Goal: Task Accomplishment & Management: Use online tool/utility

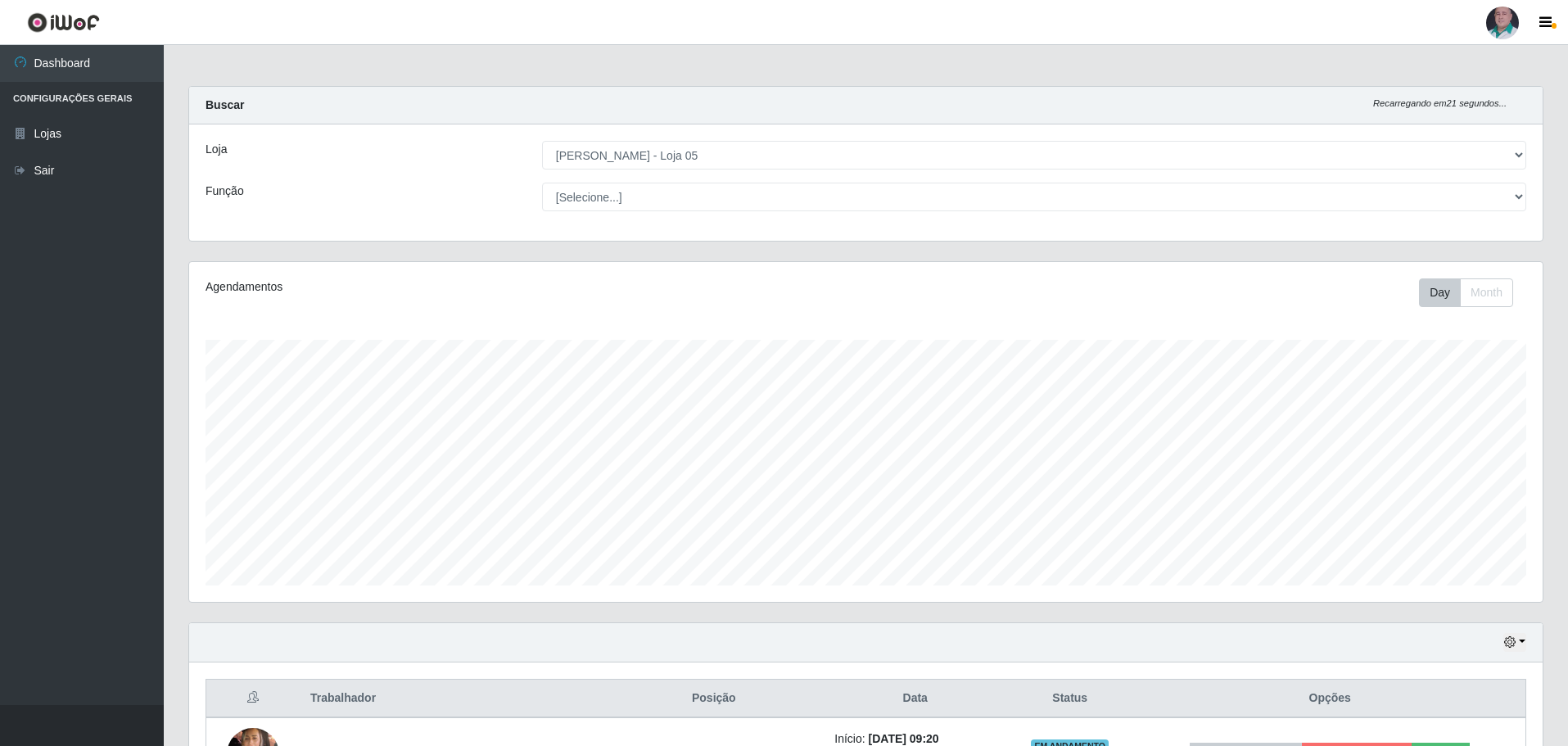
select select "252"
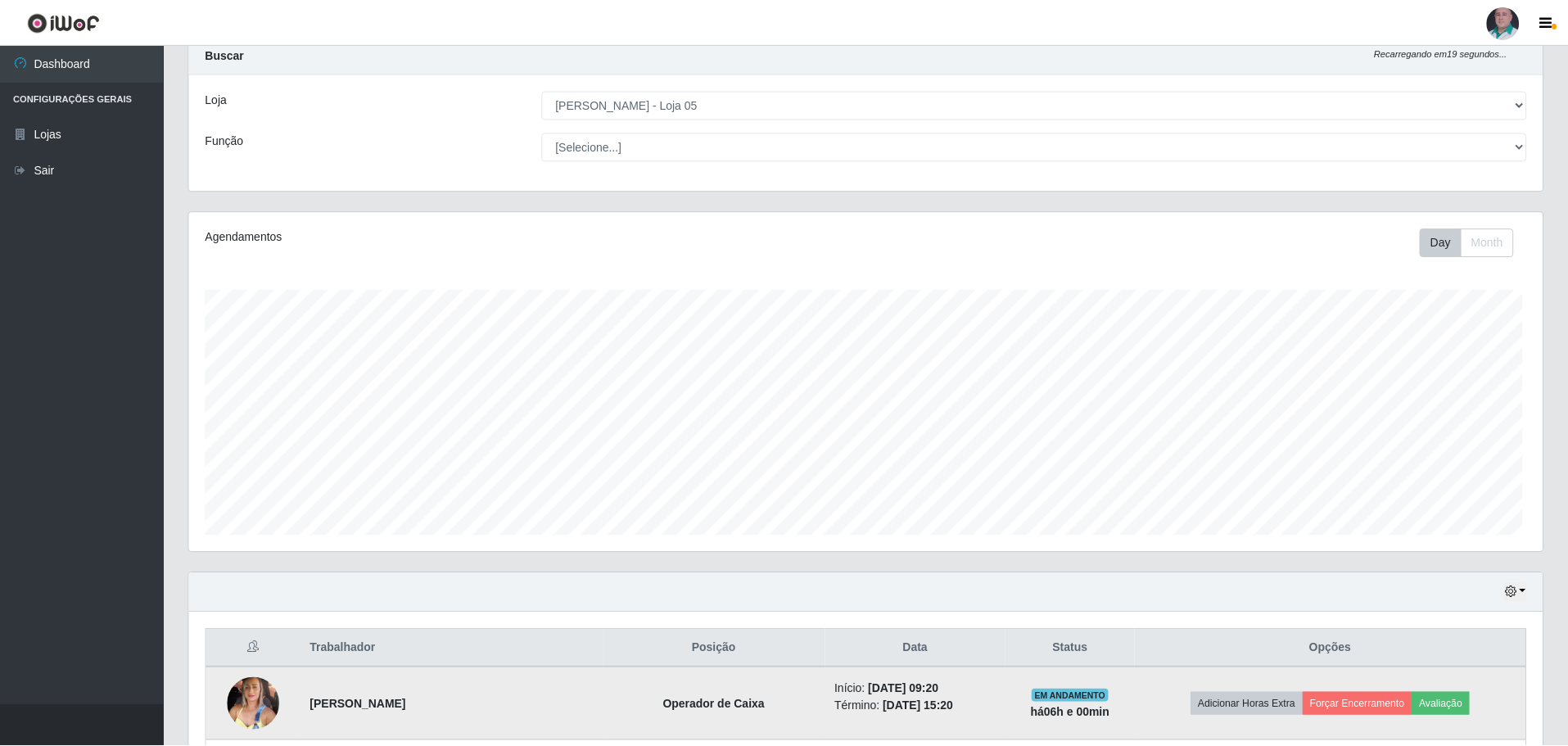
scroll to position [340, 1346]
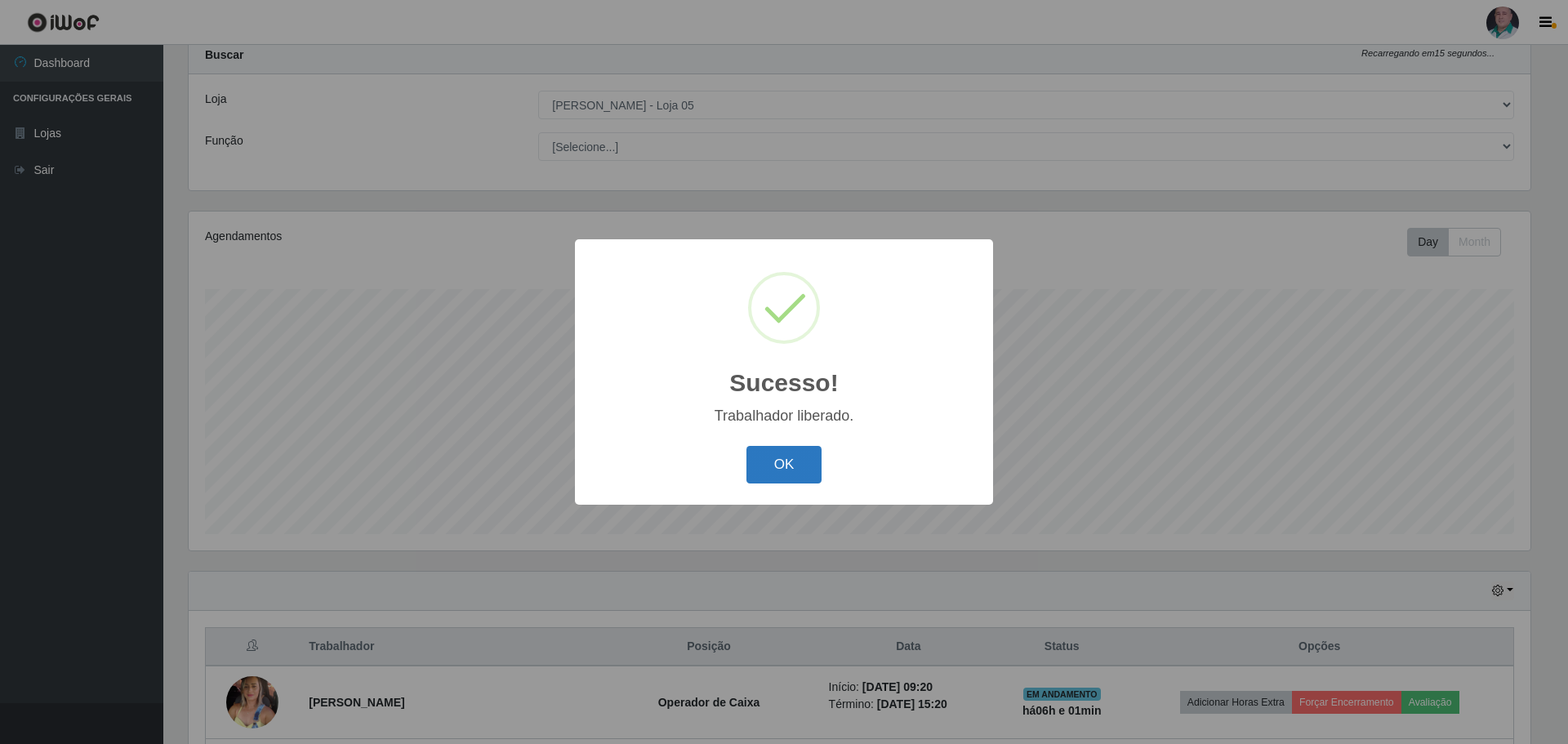
click at [814, 469] on button "OK" at bounding box center [784, 466] width 76 height 38
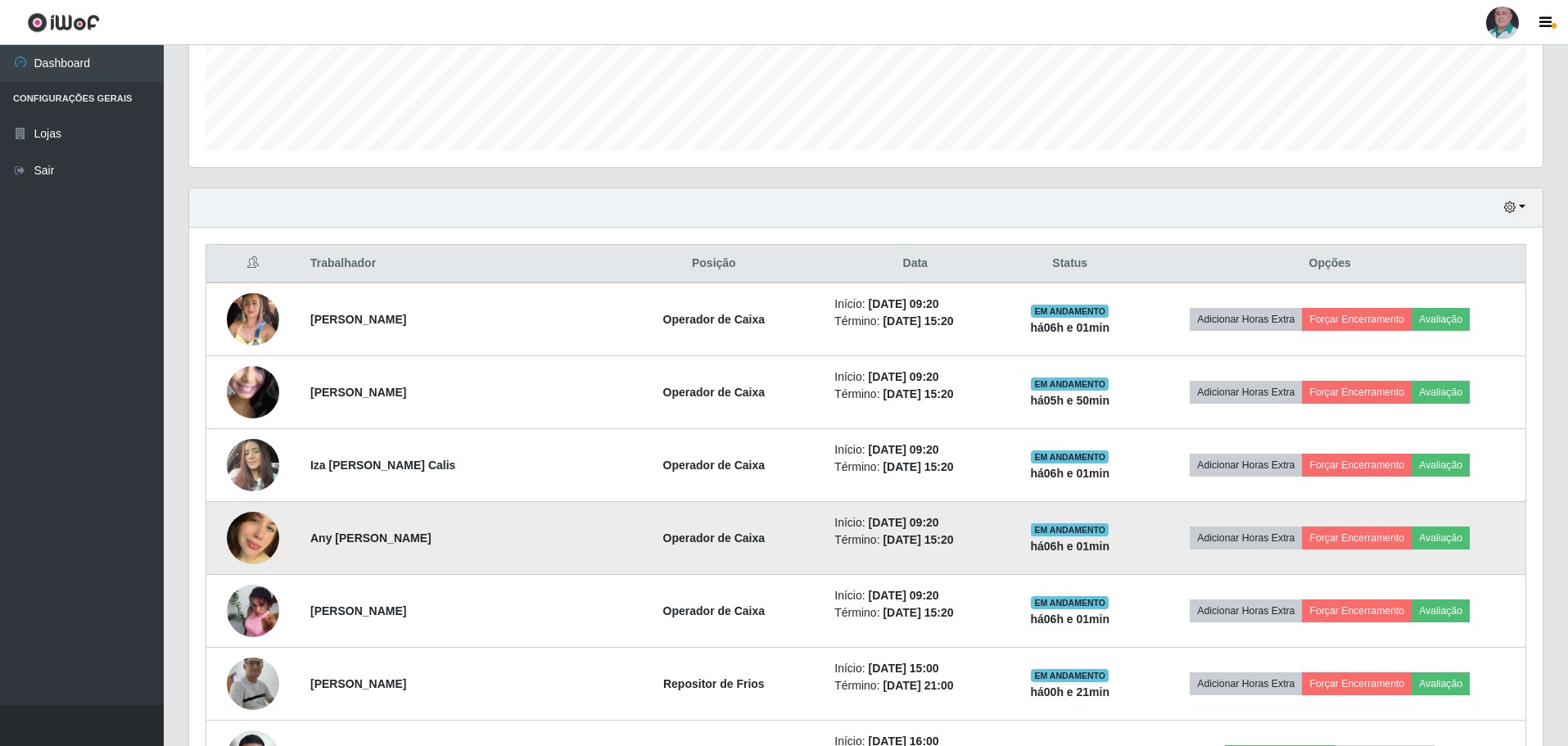
scroll to position [459, 0]
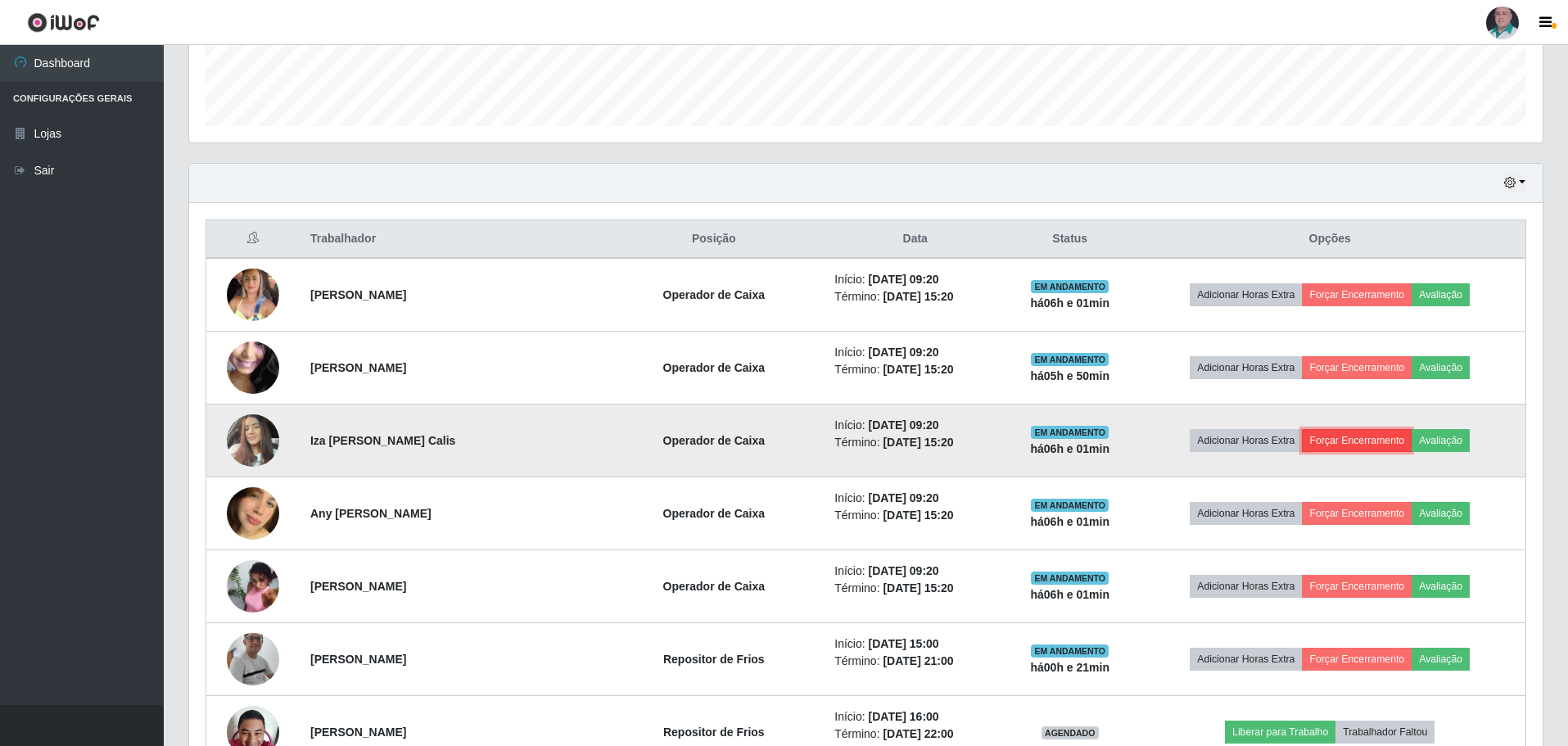
click at [1389, 446] on button "Forçar Encerramento" at bounding box center [1357, 441] width 110 height 23
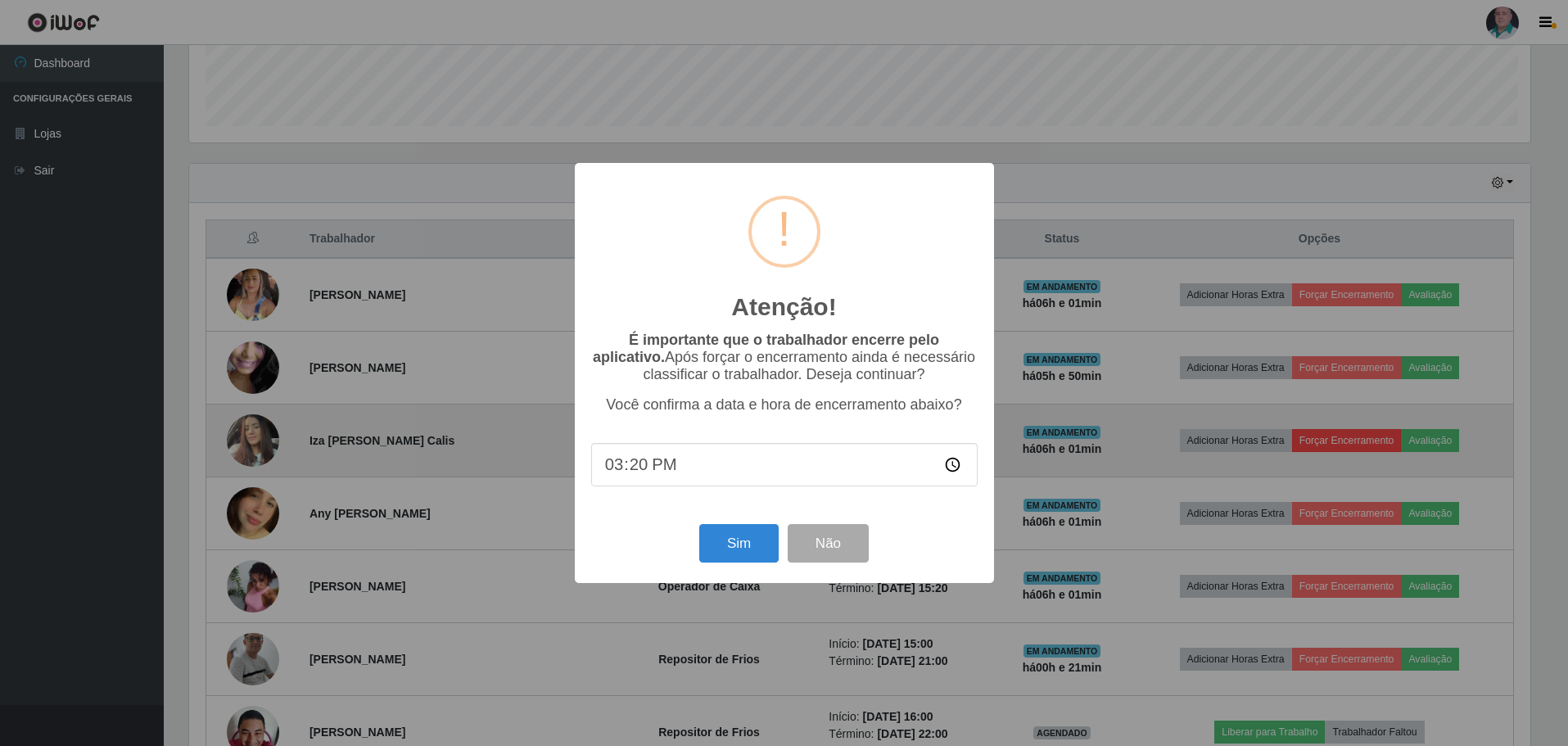
scroll to position [340, 1346]
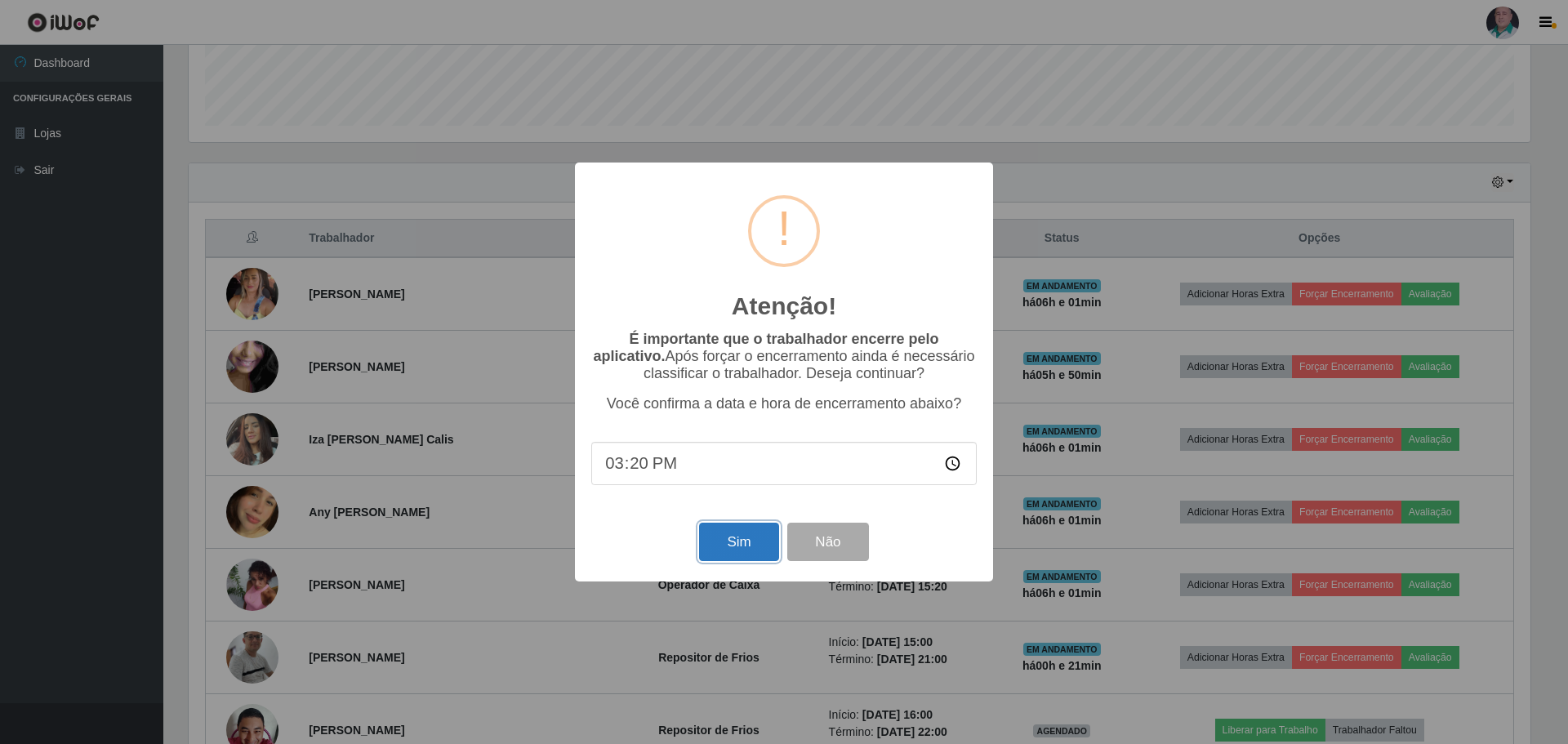
click at [730, 560] on button "Sim" at bounding box center [738, 542] width 79 height 38
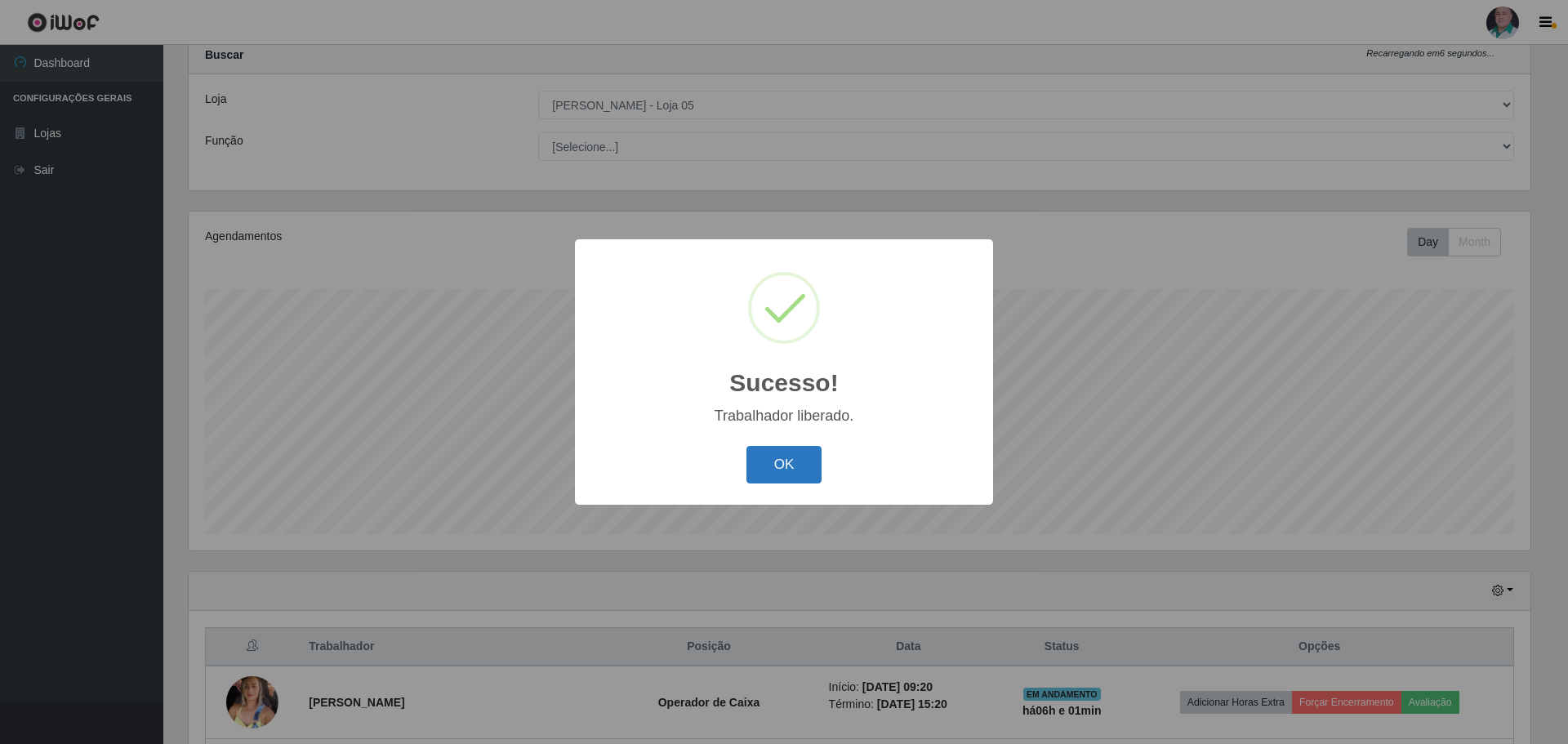
click at [793, 461] on button "OK" at bounding box center [784, 466] width 76 height 38
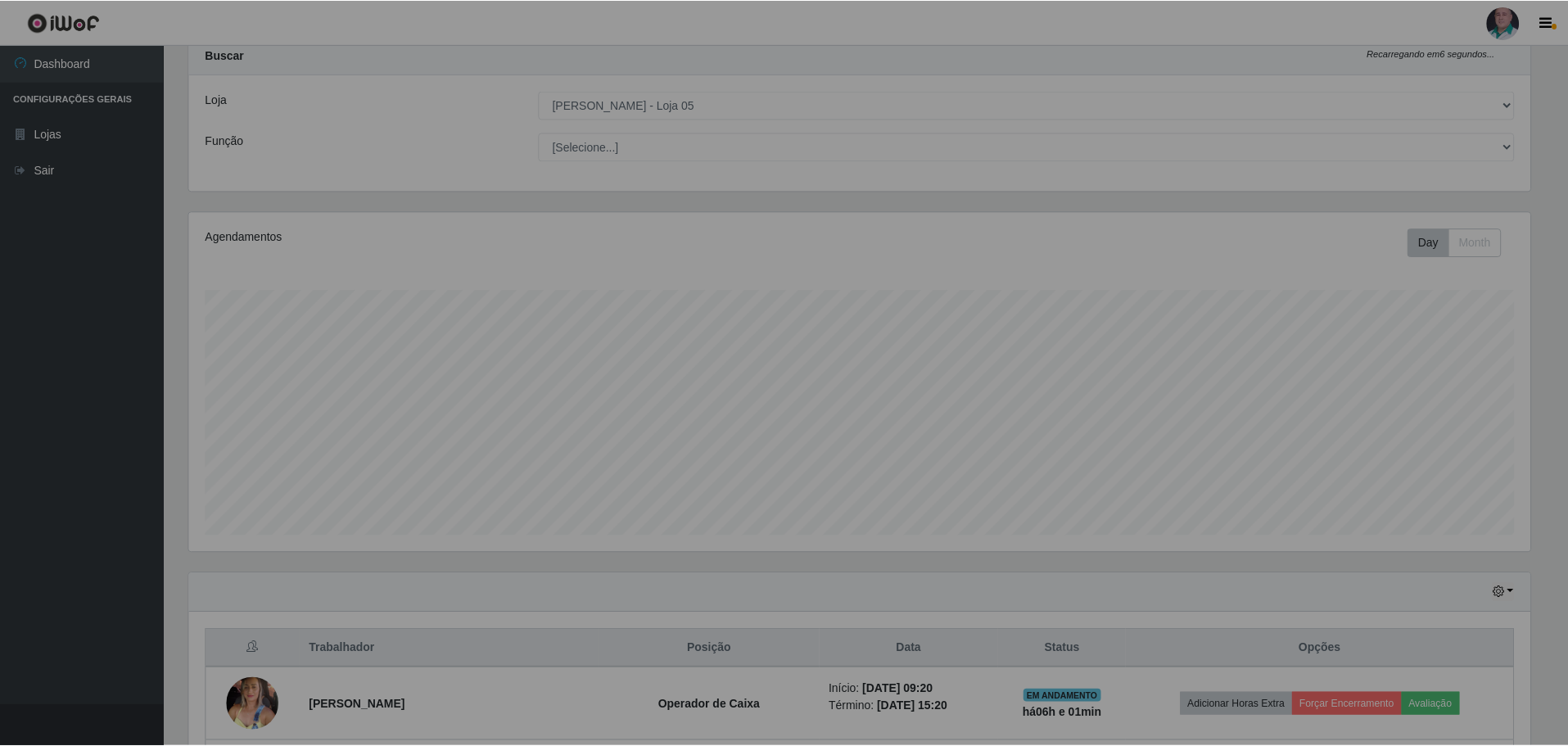
scroll to position [340, 1353]
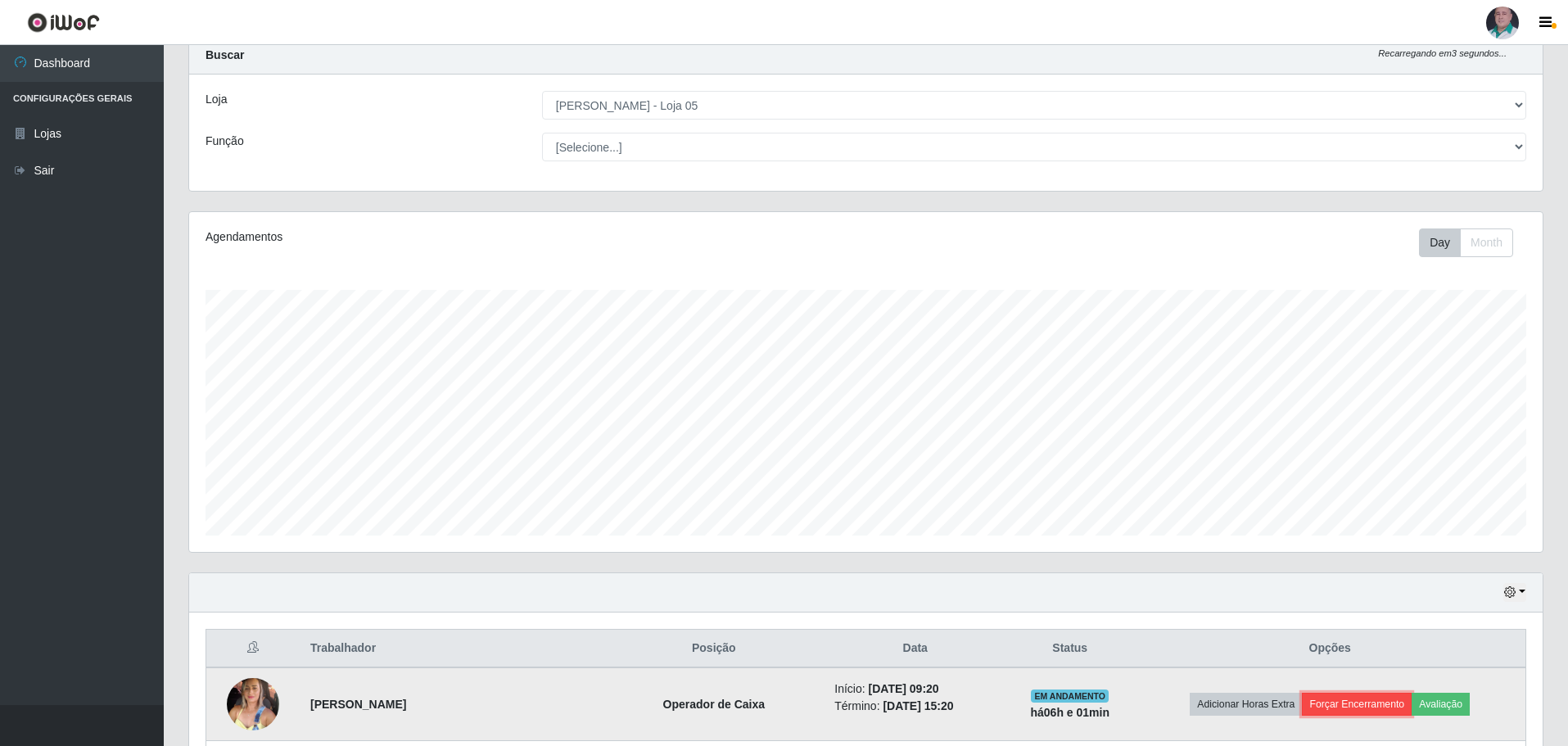
click at [1345, 710] on button "Forçar Encerramento" at bounding box center [1357, 704] width 110 height 23
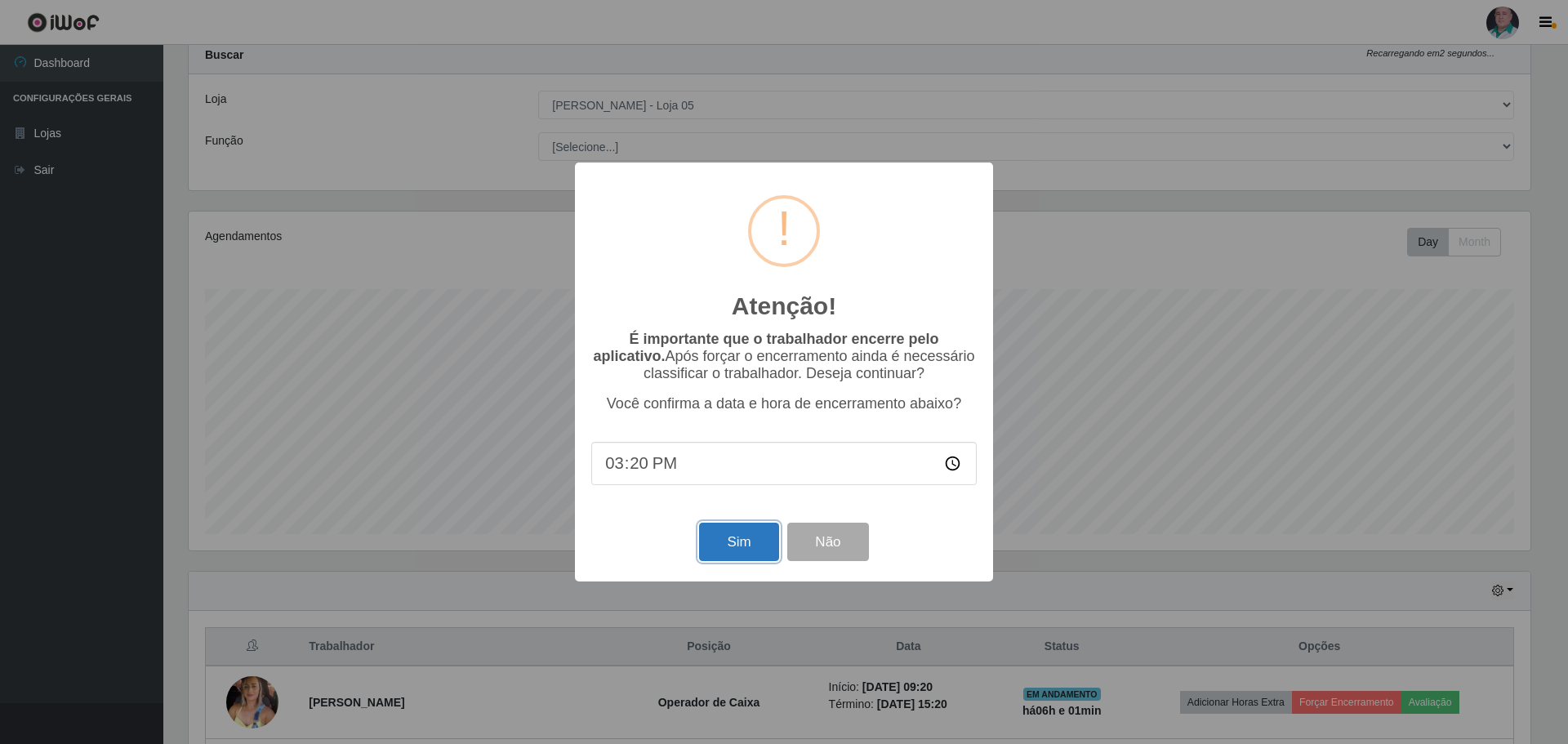
click at [738, 541] on button "Sim" at bounding box center [738, 542] width 79 height 38
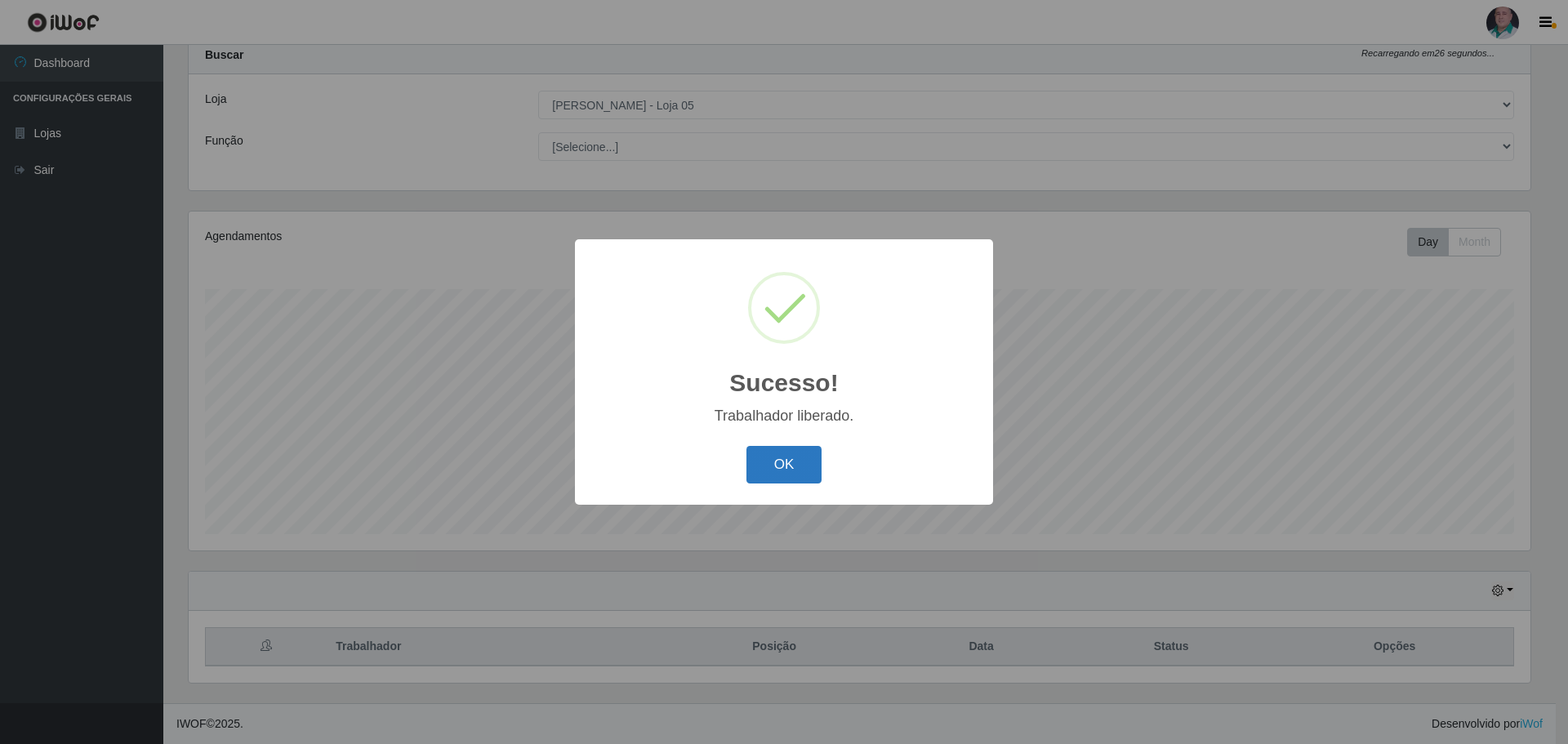
click at [806, 483] on button "OK" at bounding box center [784, 466] width 76 height 38
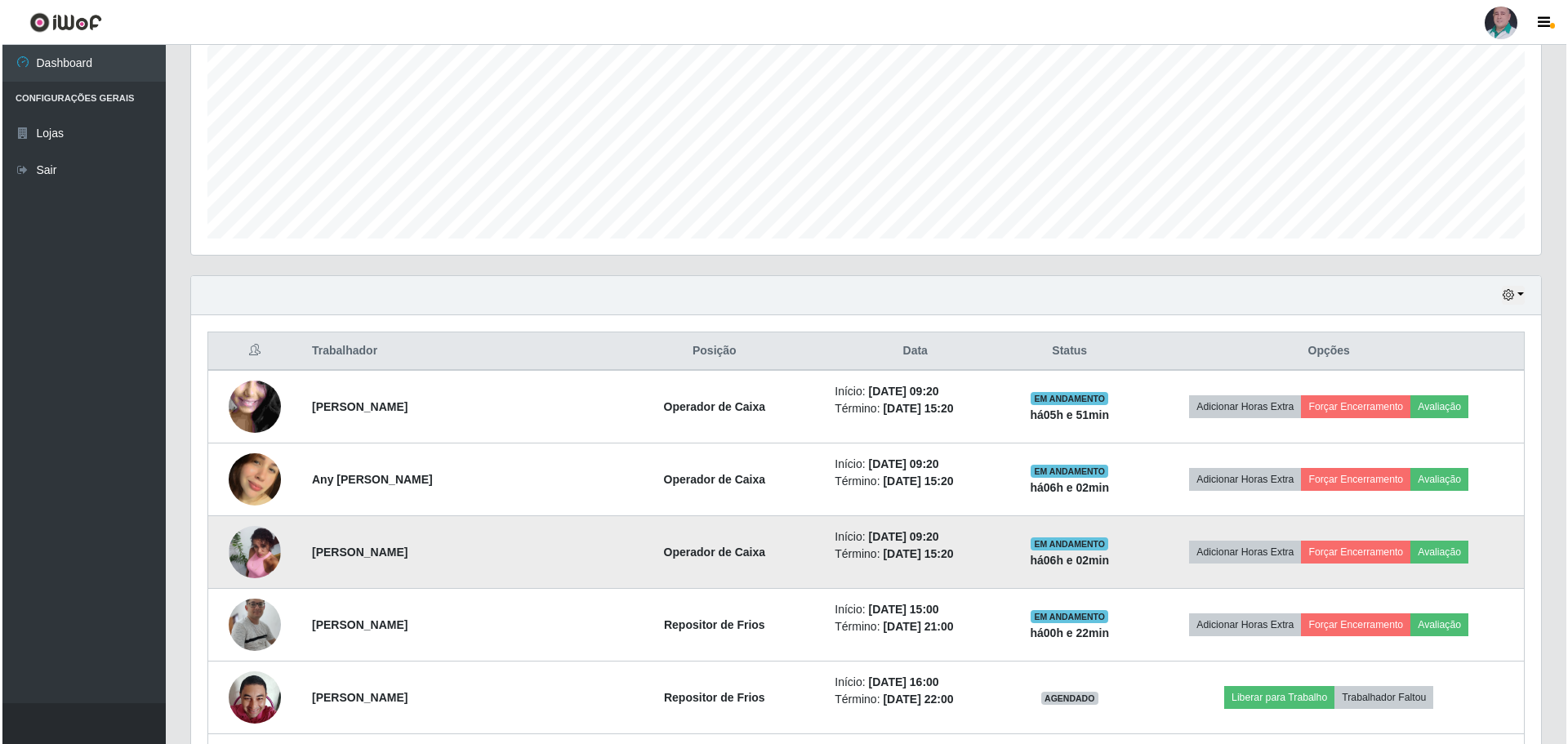
scroll to position [377, 0]
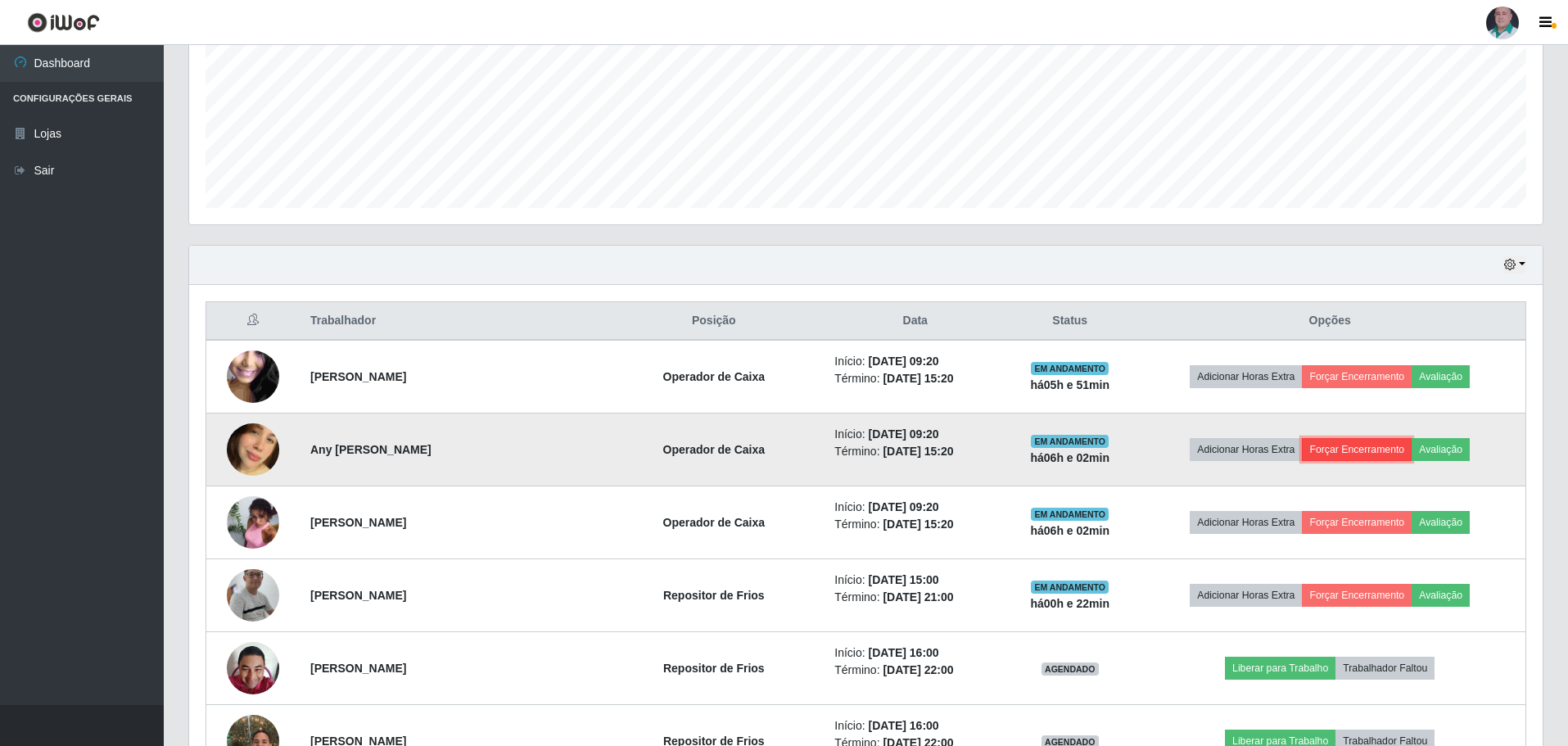
click at [1356, 447] on button "Forçar Encerramento" at bounding box center [1357, 450] width 110 height 23
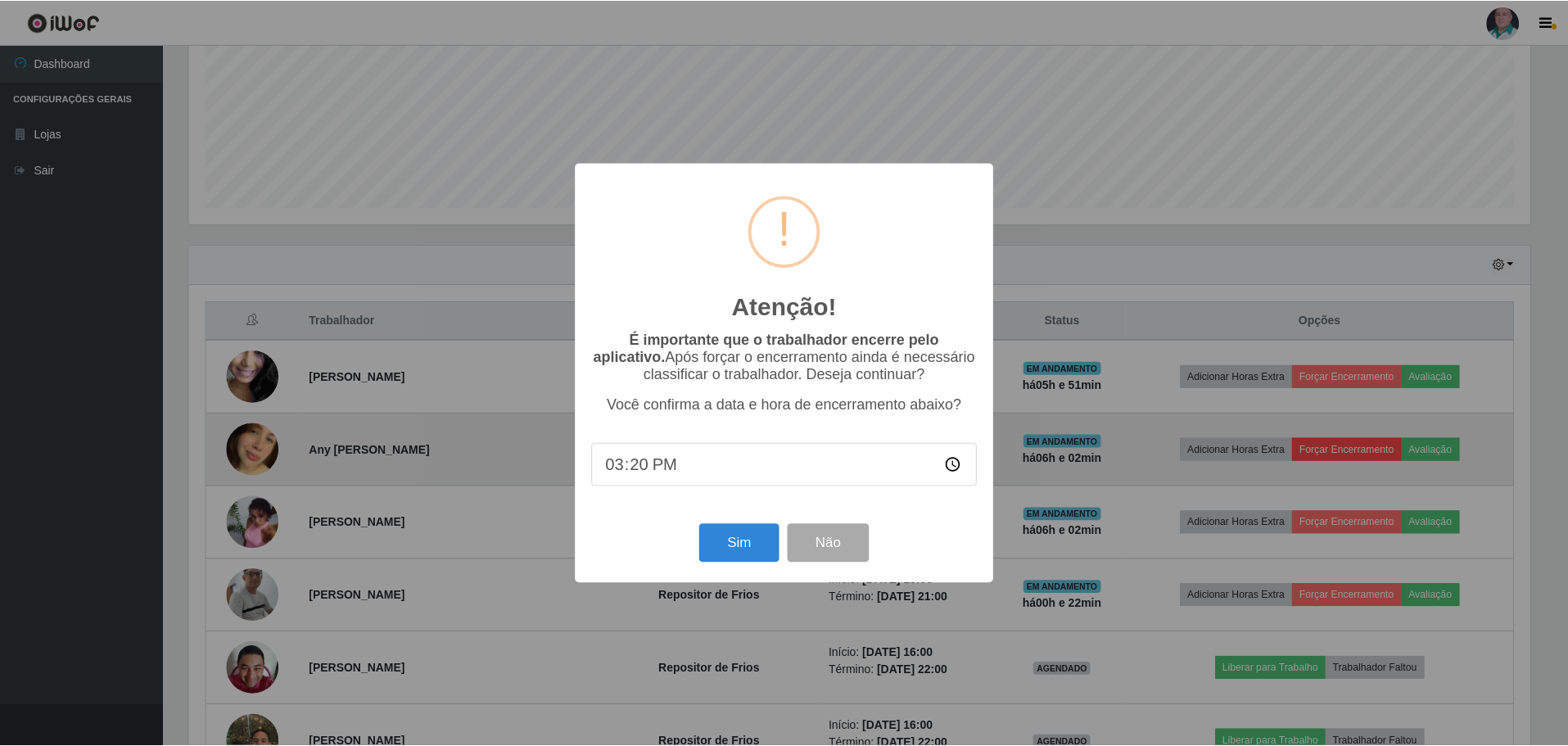
scroll to position [340, 1346]
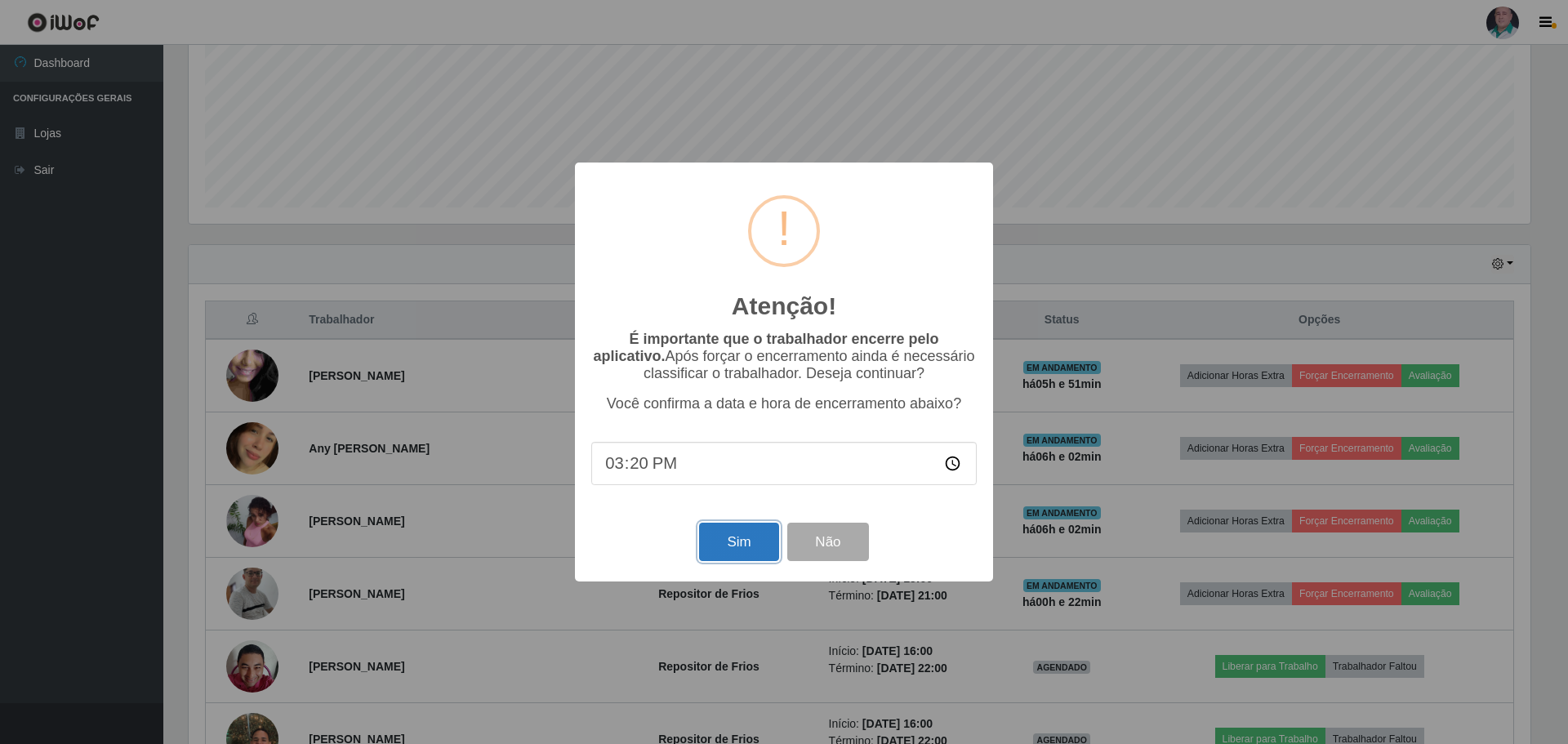
click at [740, 542] on button "Sim" at bounding box center [738, 542] width 79 height 38
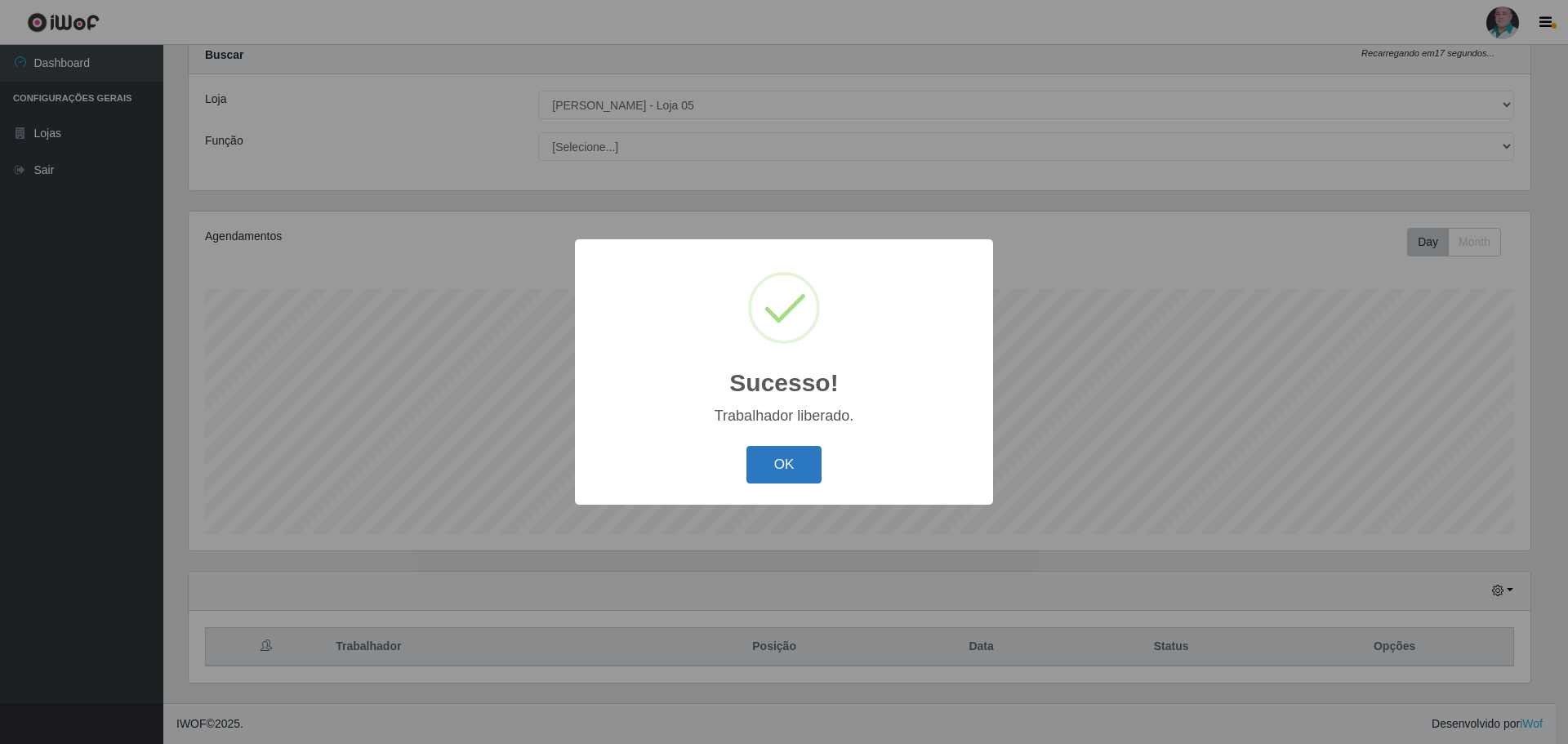
click at [797, 469] on button "OK" at bounding box center [784, 466] width 76 height 38
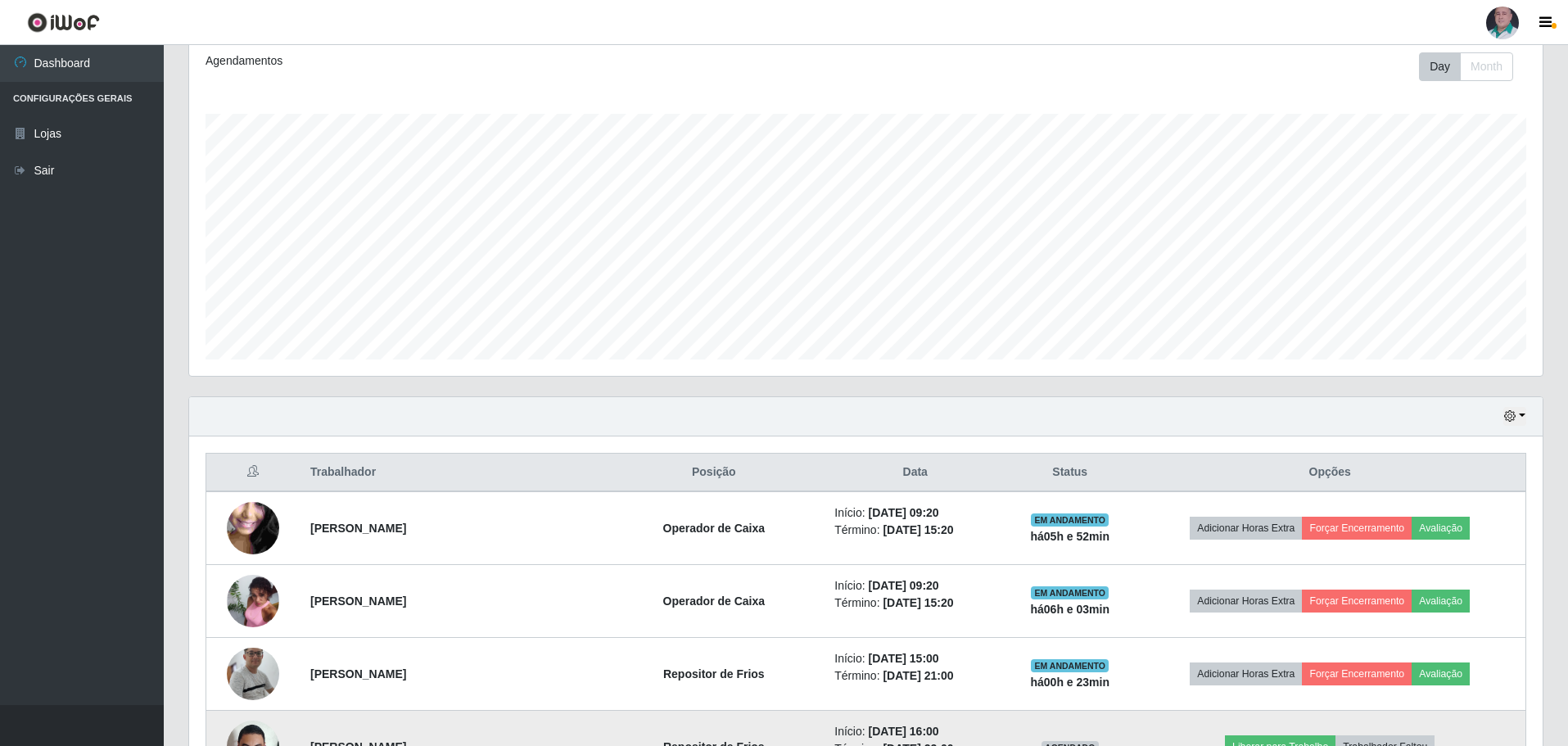
scroll to position [213, 0]
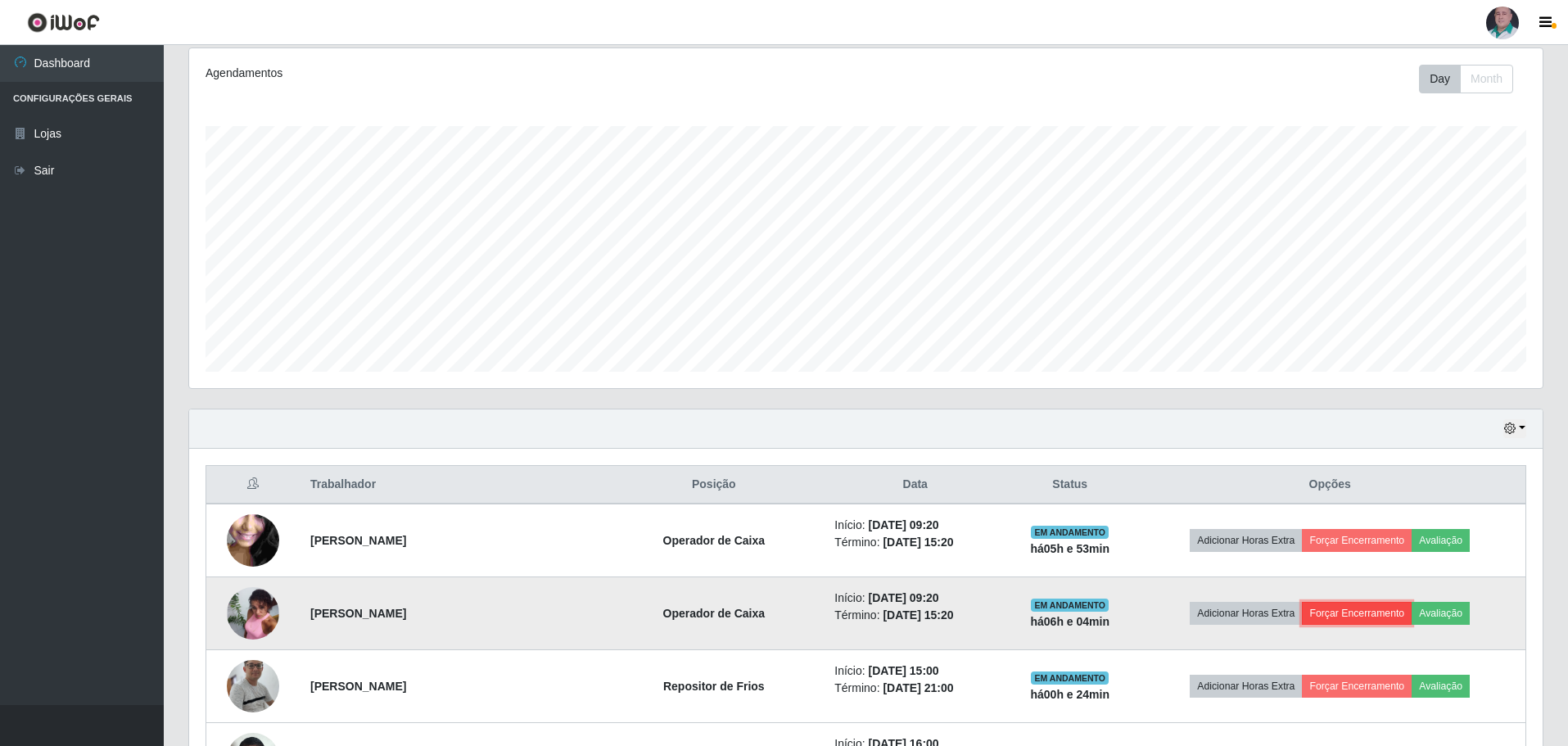
click at [1394, 613] on button "Forçar Encerramento" at bounding box center [1357, 613] width 110 height 23
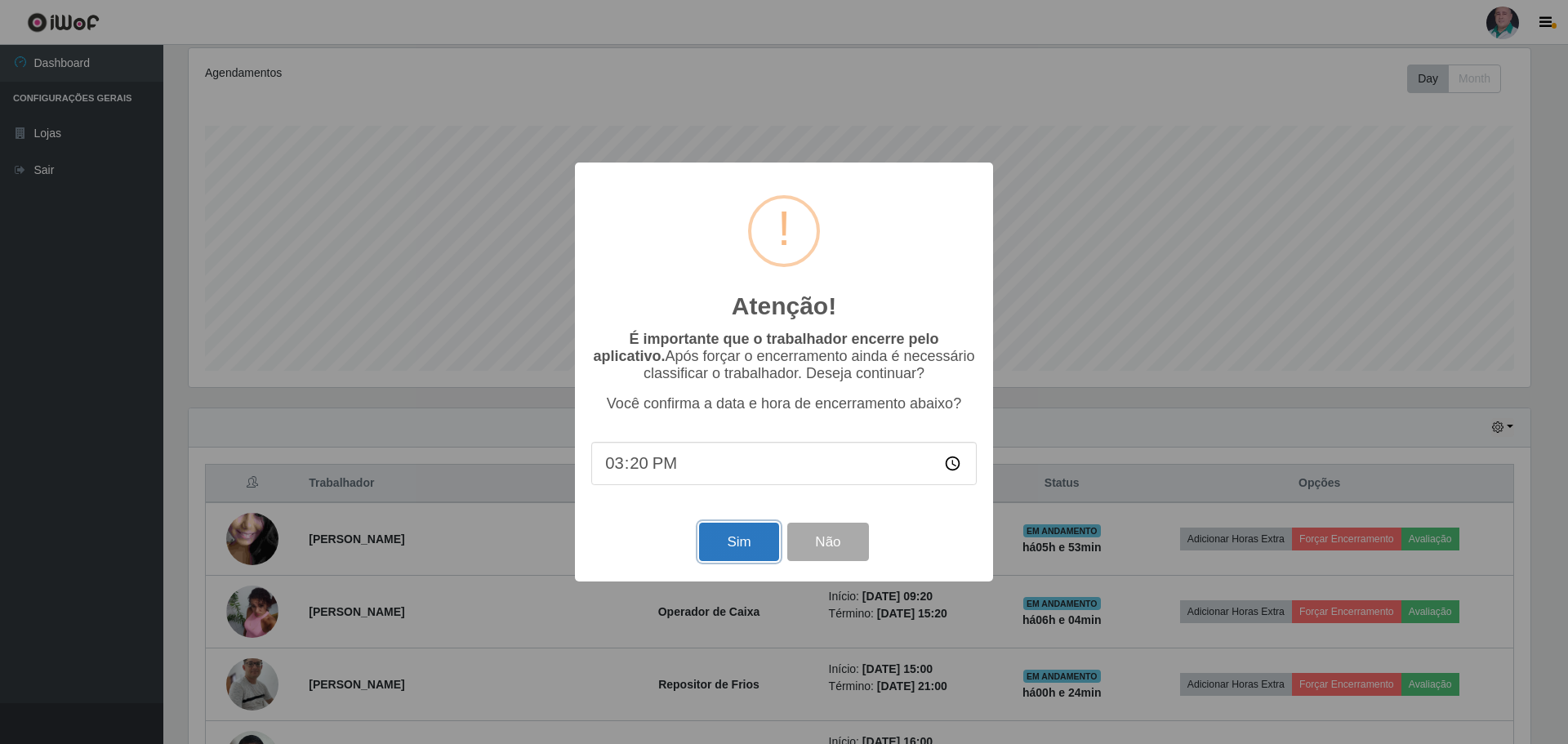
click at [750, 545] on button "Sim" at bounding box center [738, 542] width 79 height 38
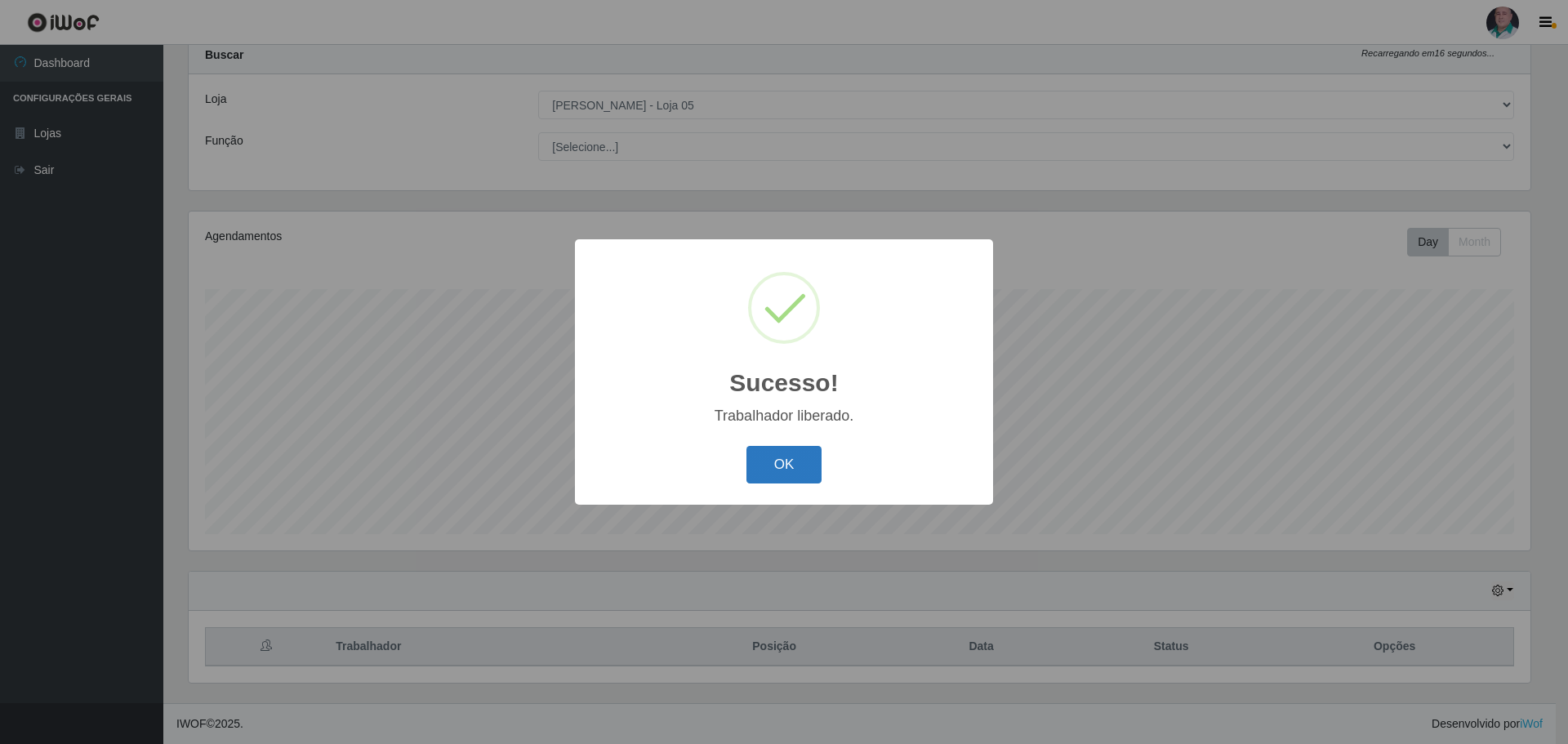
click at [804, 468] on button "OK" at bounding box center [784, 466] width 76 height 38
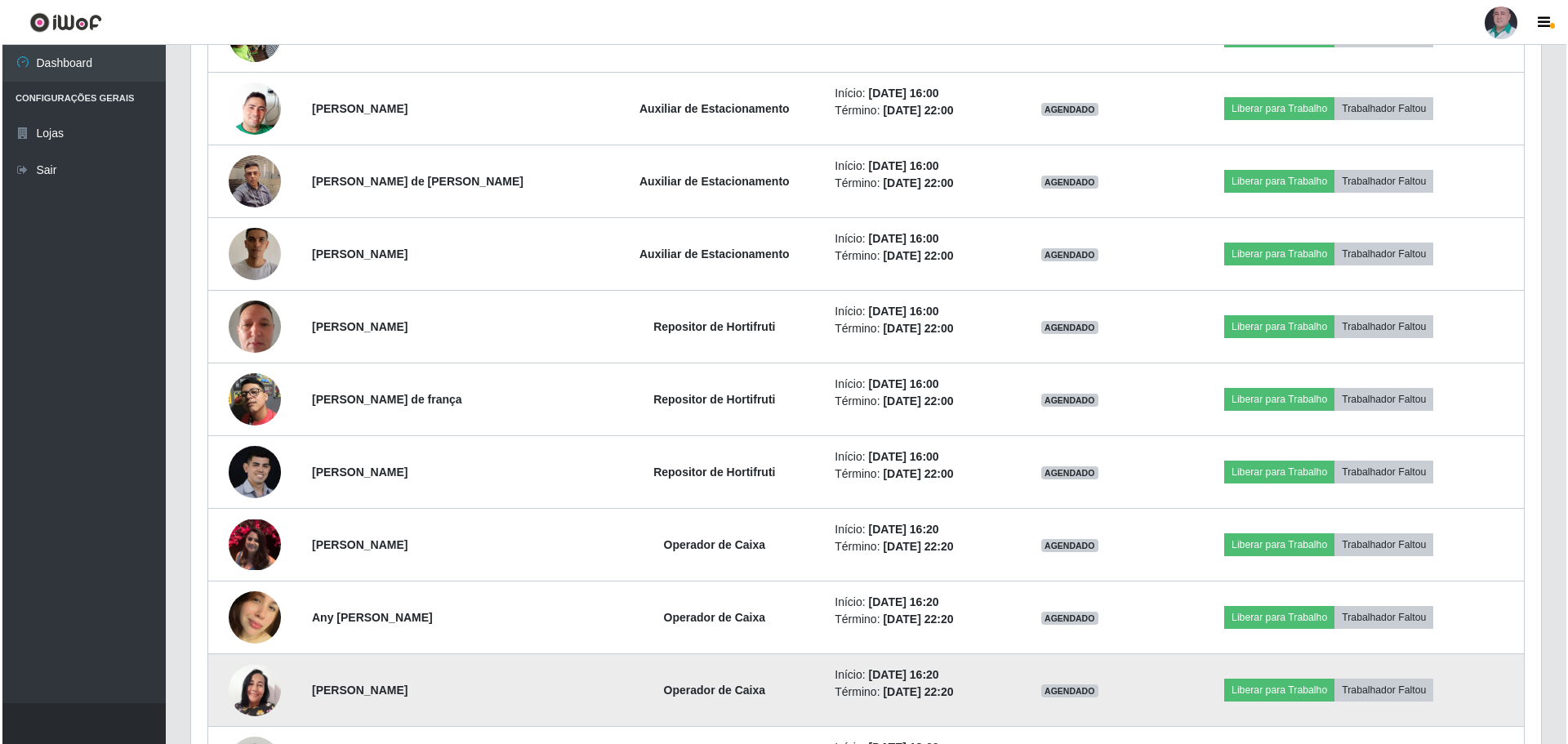
scroll to position [1847, 0]
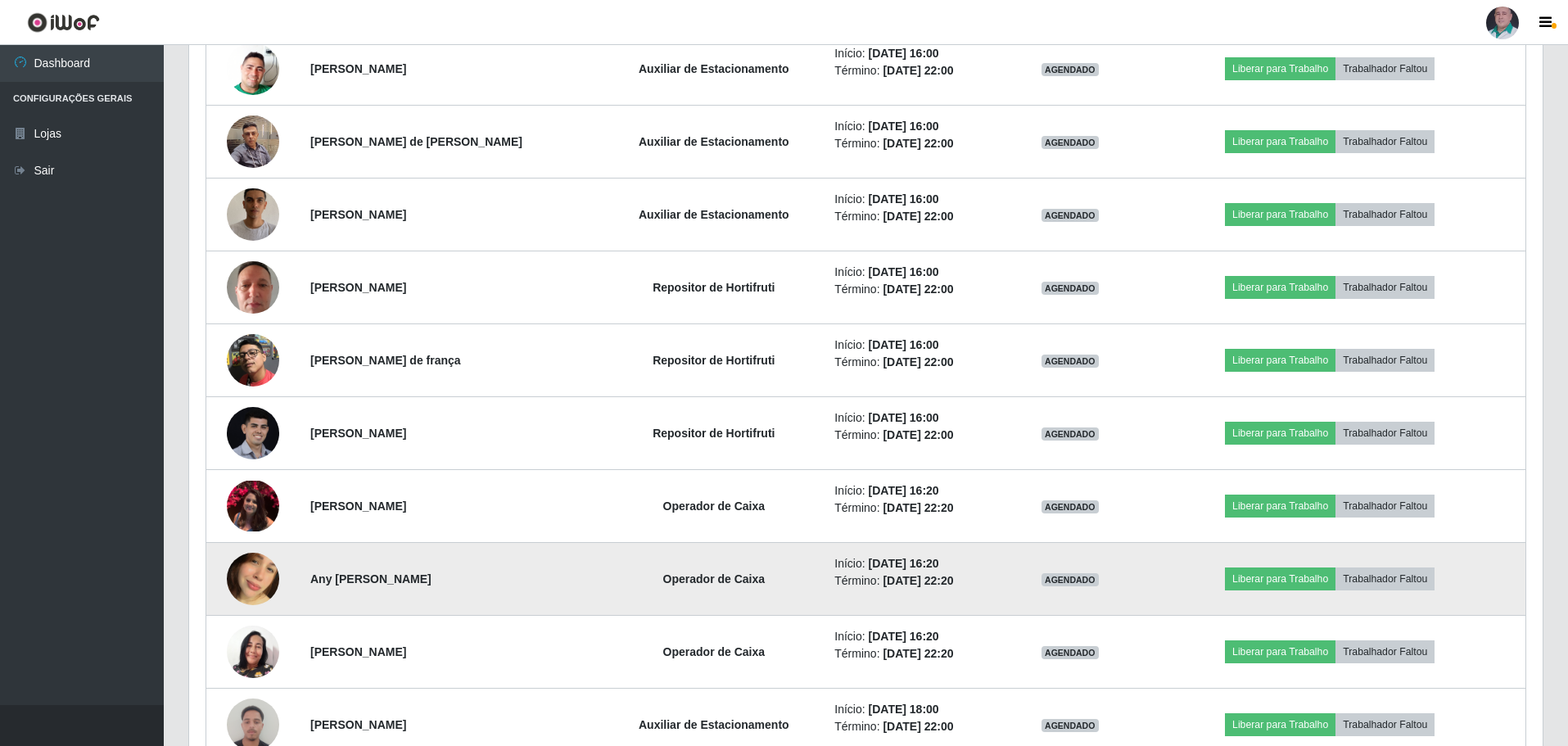
click at [256, 582] on img at bounding box center [252, 579] width 52 height 93
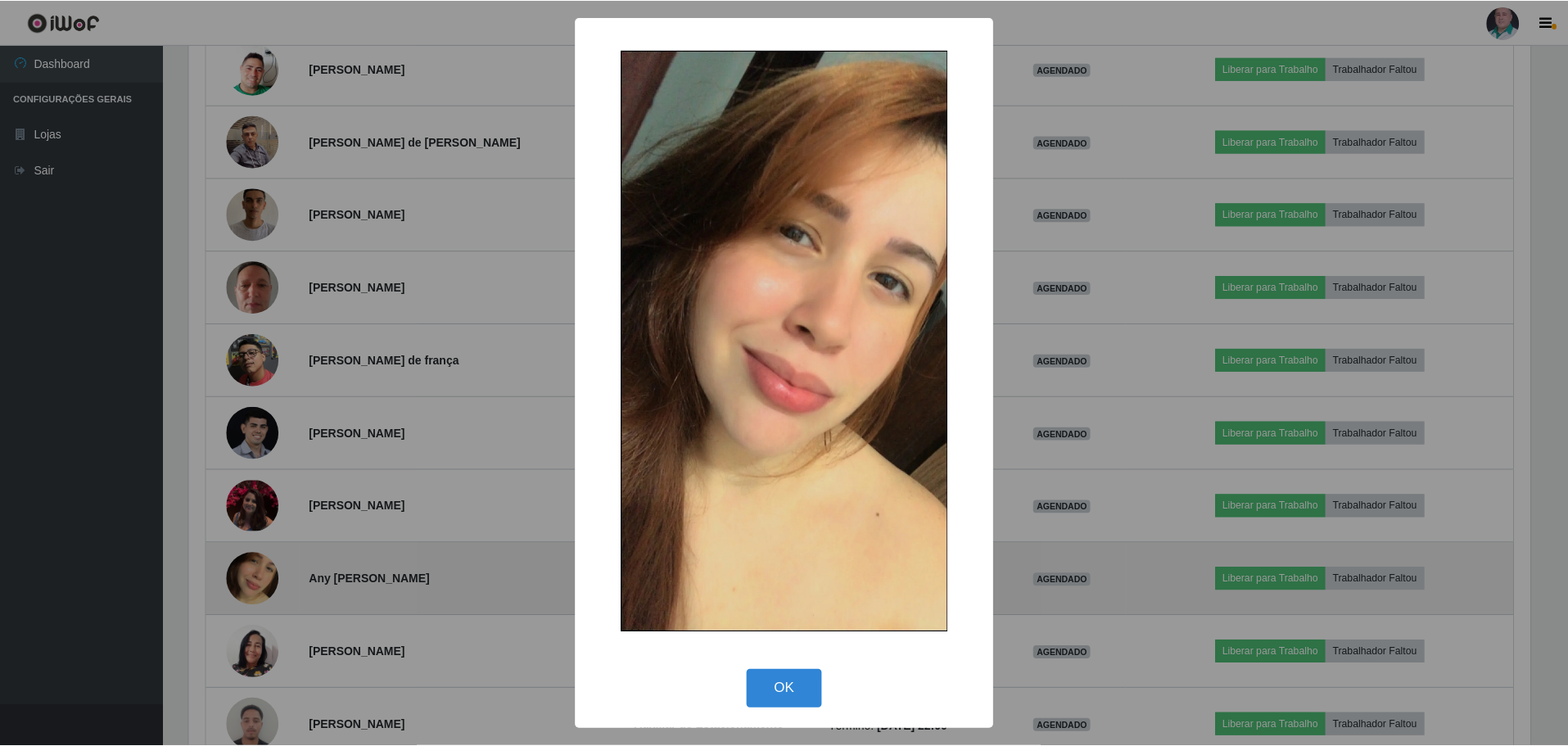
scroll to position [340, 1346]
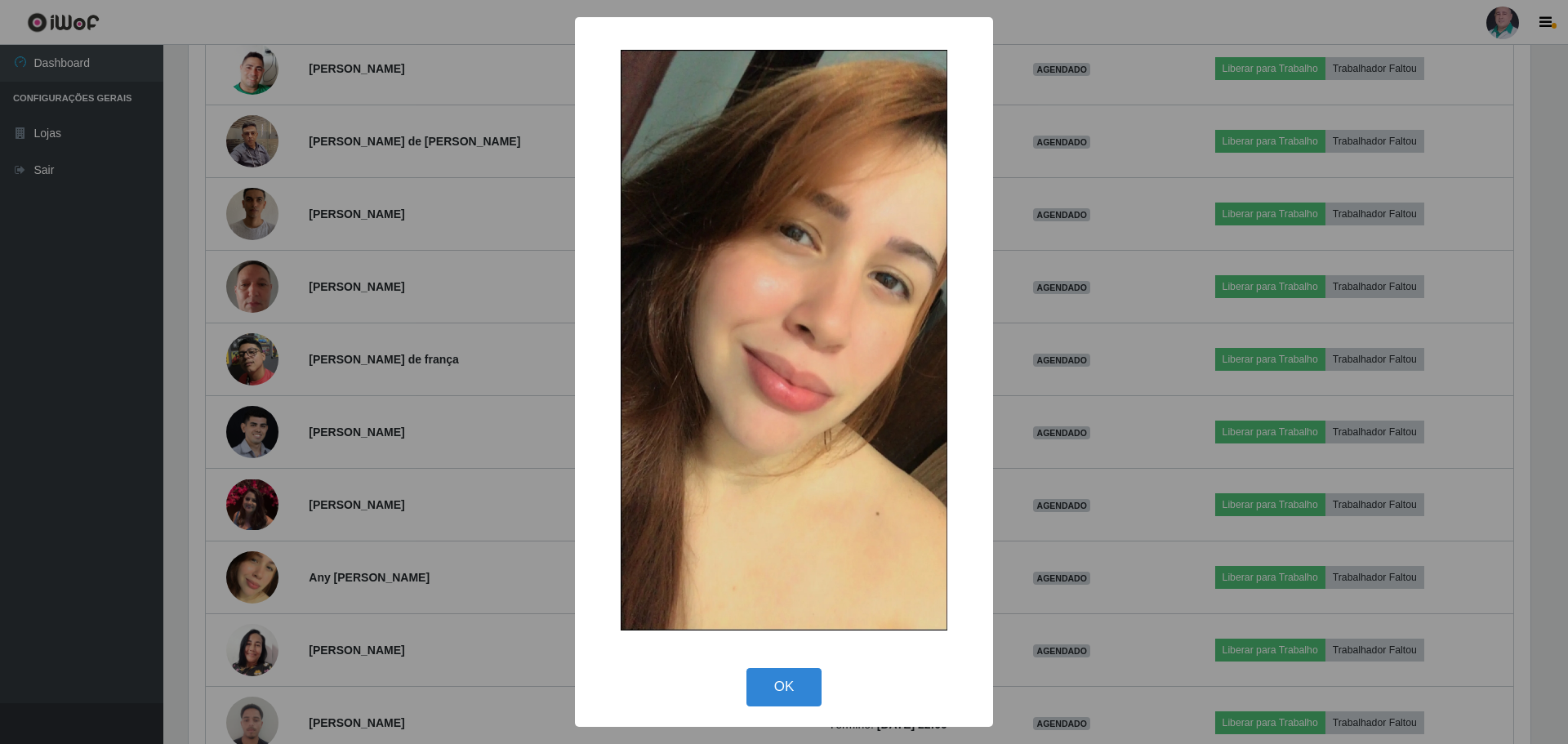
click at [1030, 415] on div "× OK Cancel" at bounding box center [784, 372] width 1568 height 744
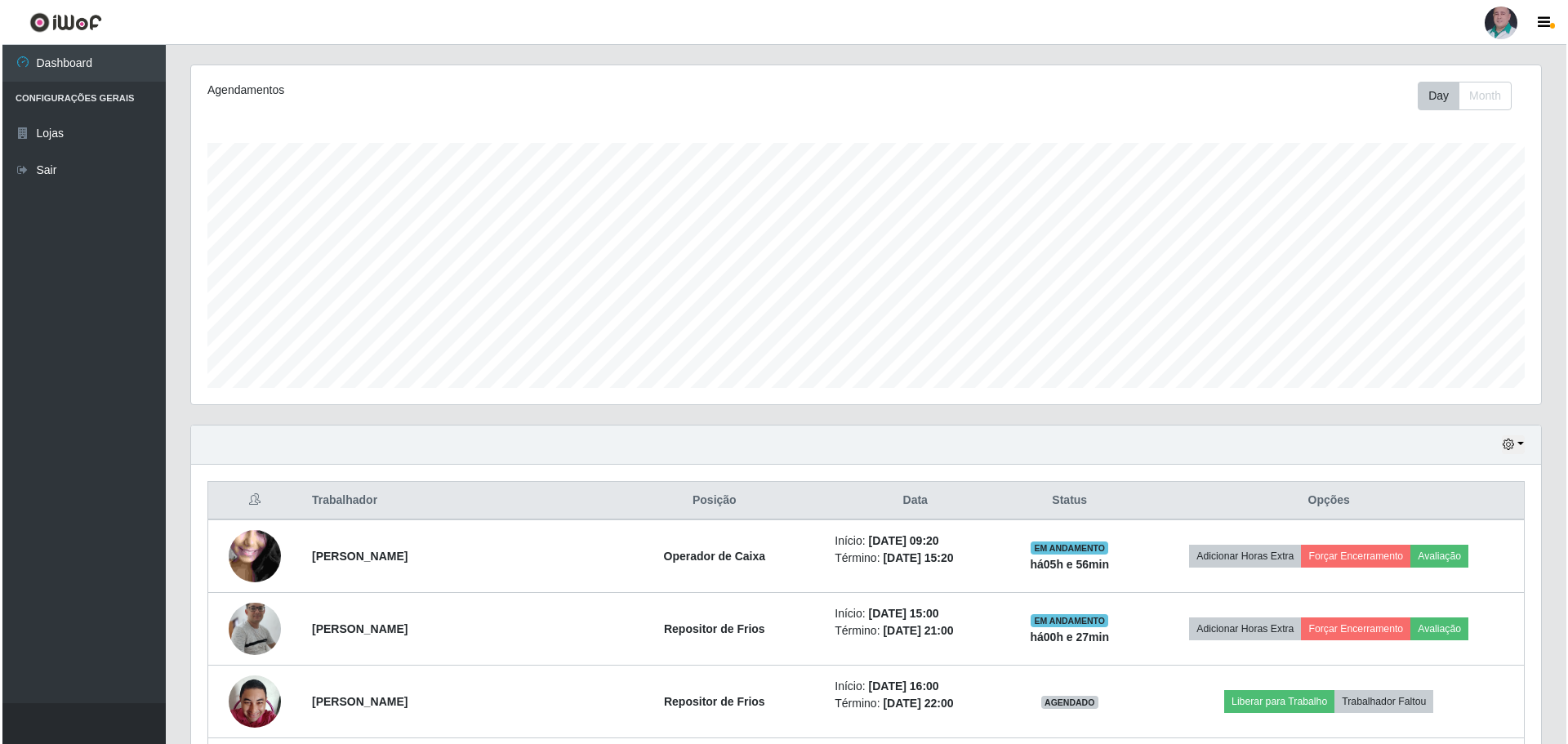
scroll to position [458, 0]
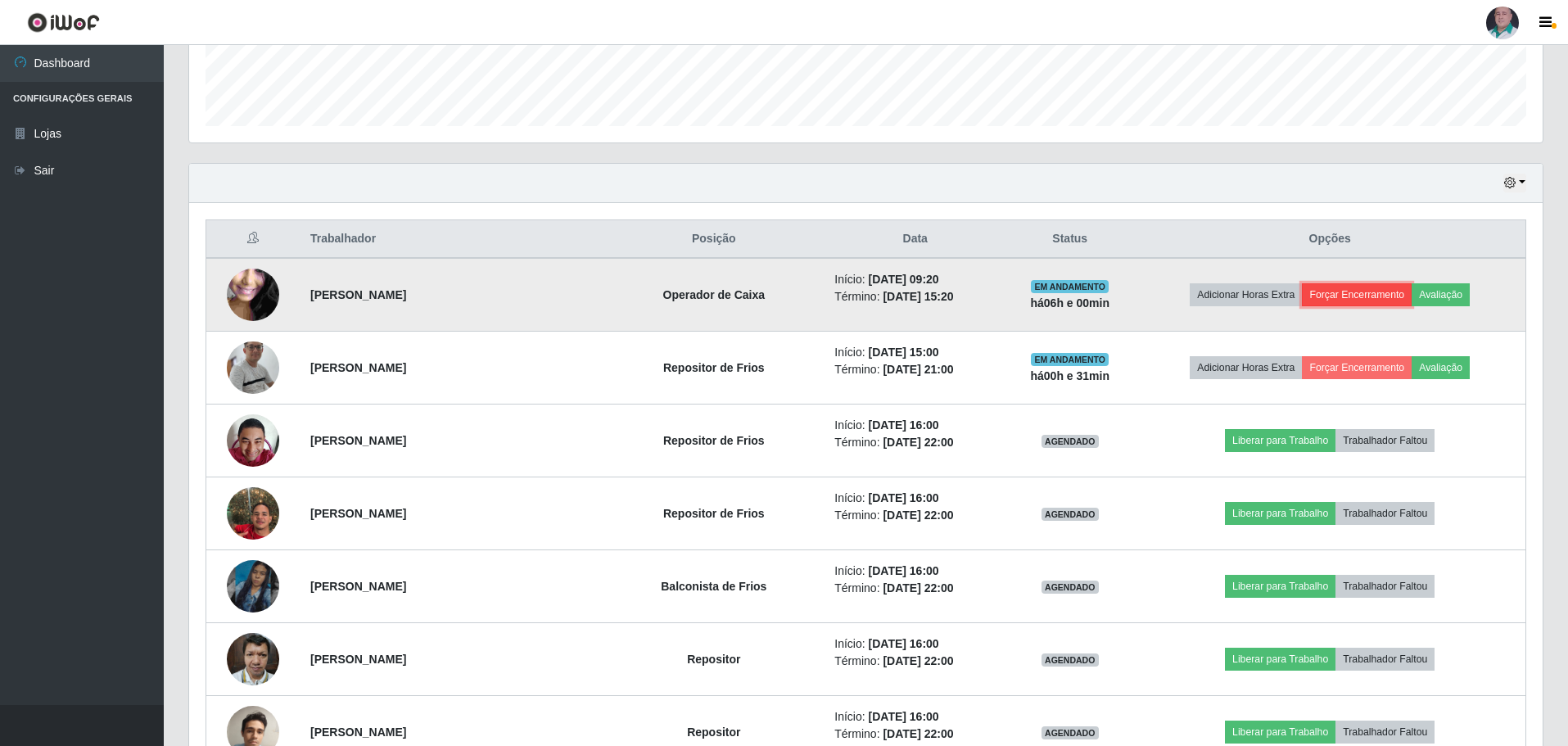
click at [1344, 292] on button "Forçar Encerramento" at bounding box center [1357, 295] width 110 height 23
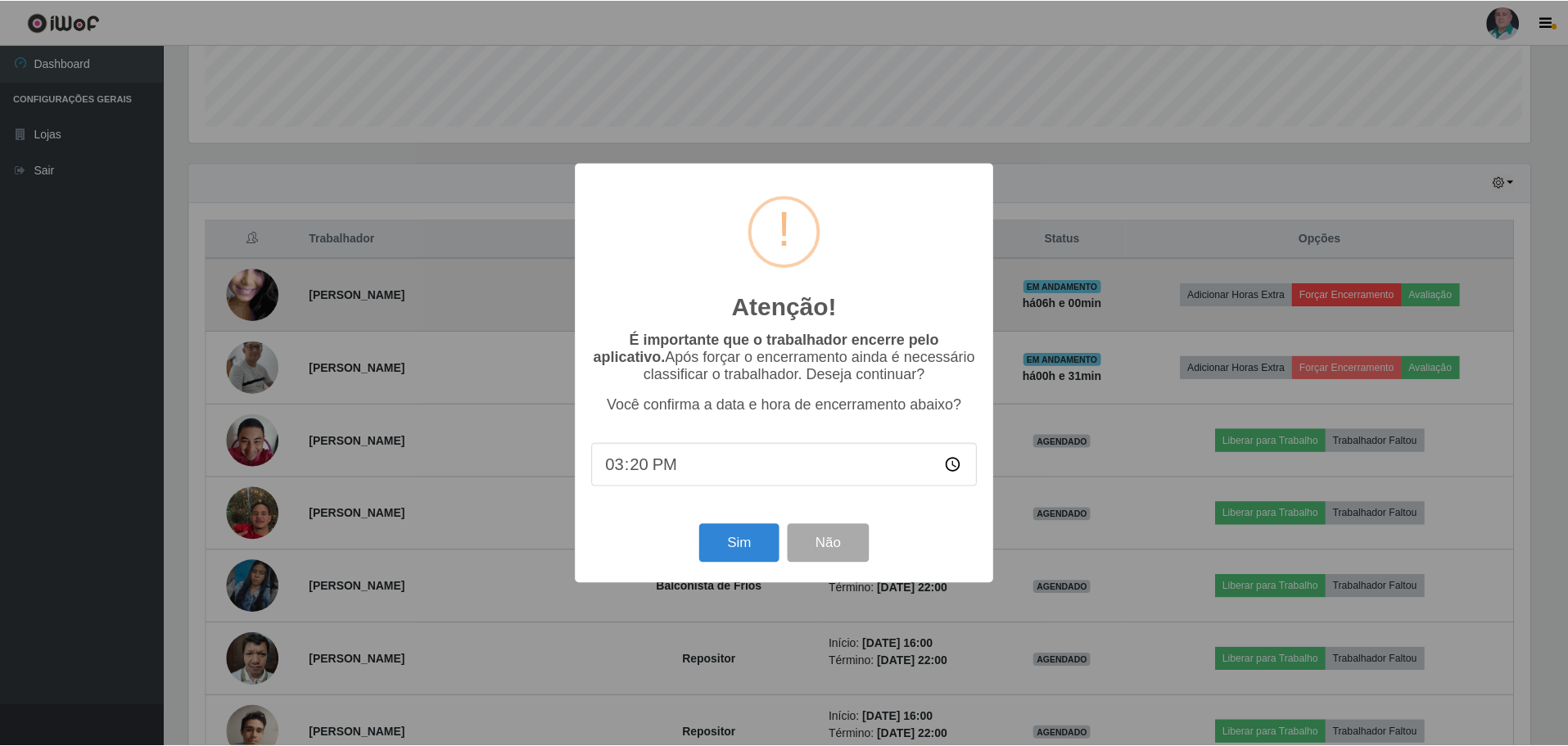
scroll to position [340, 1346]
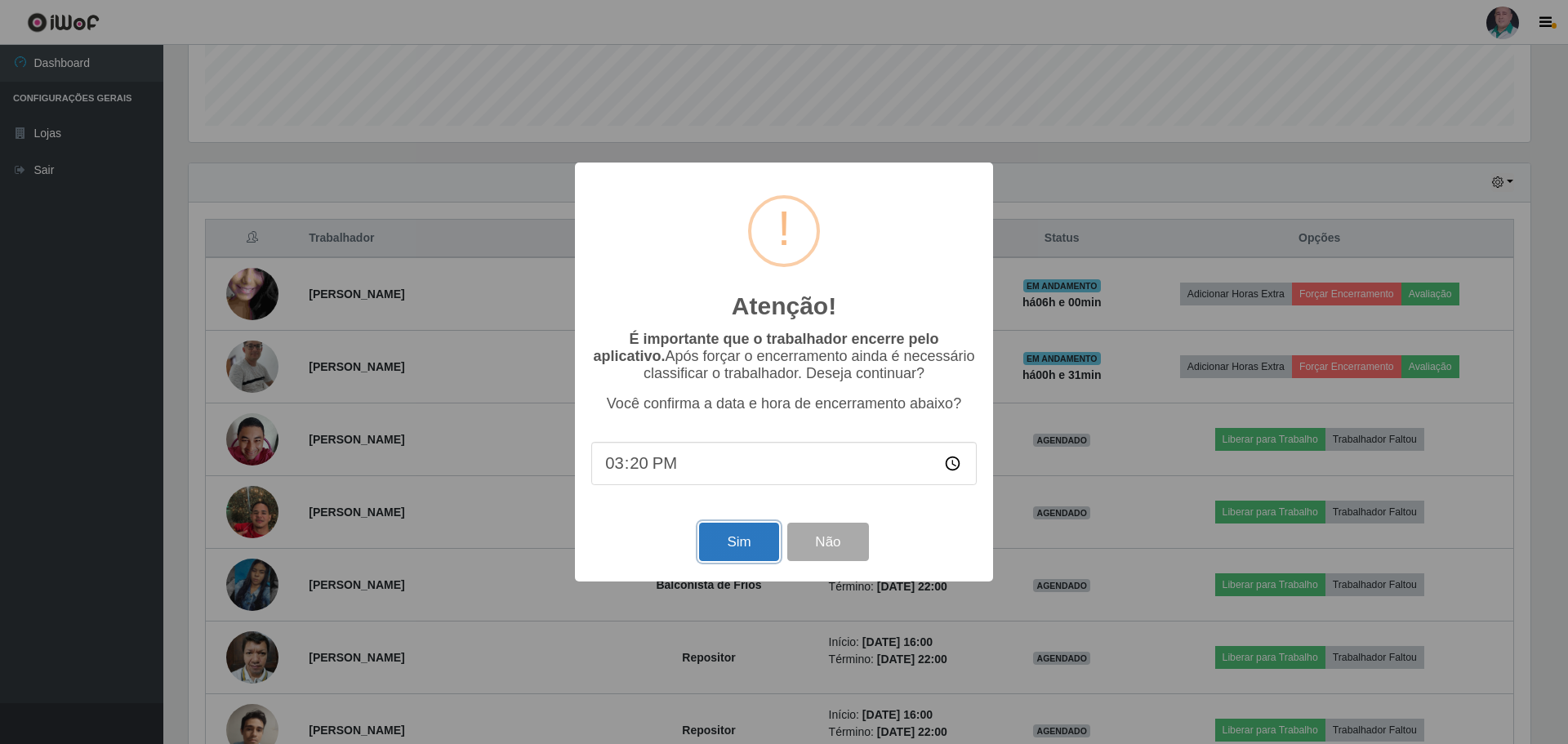
click at [736, 544] on button "Sim" at bounding box center [738, 542] width 79 height 38
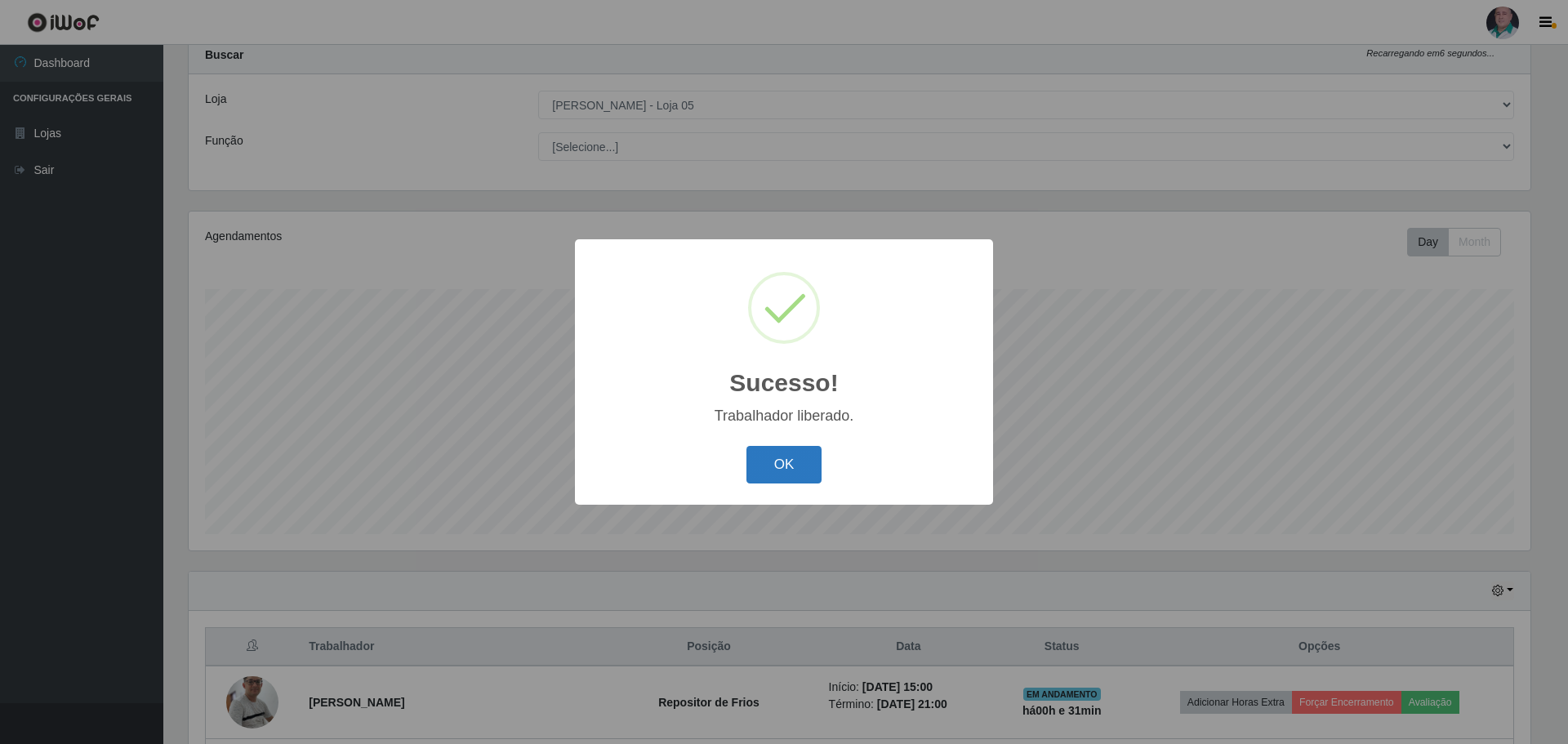
click at [773, 472] on button "OK" at bounding box center [784, 466] width 76 height 38
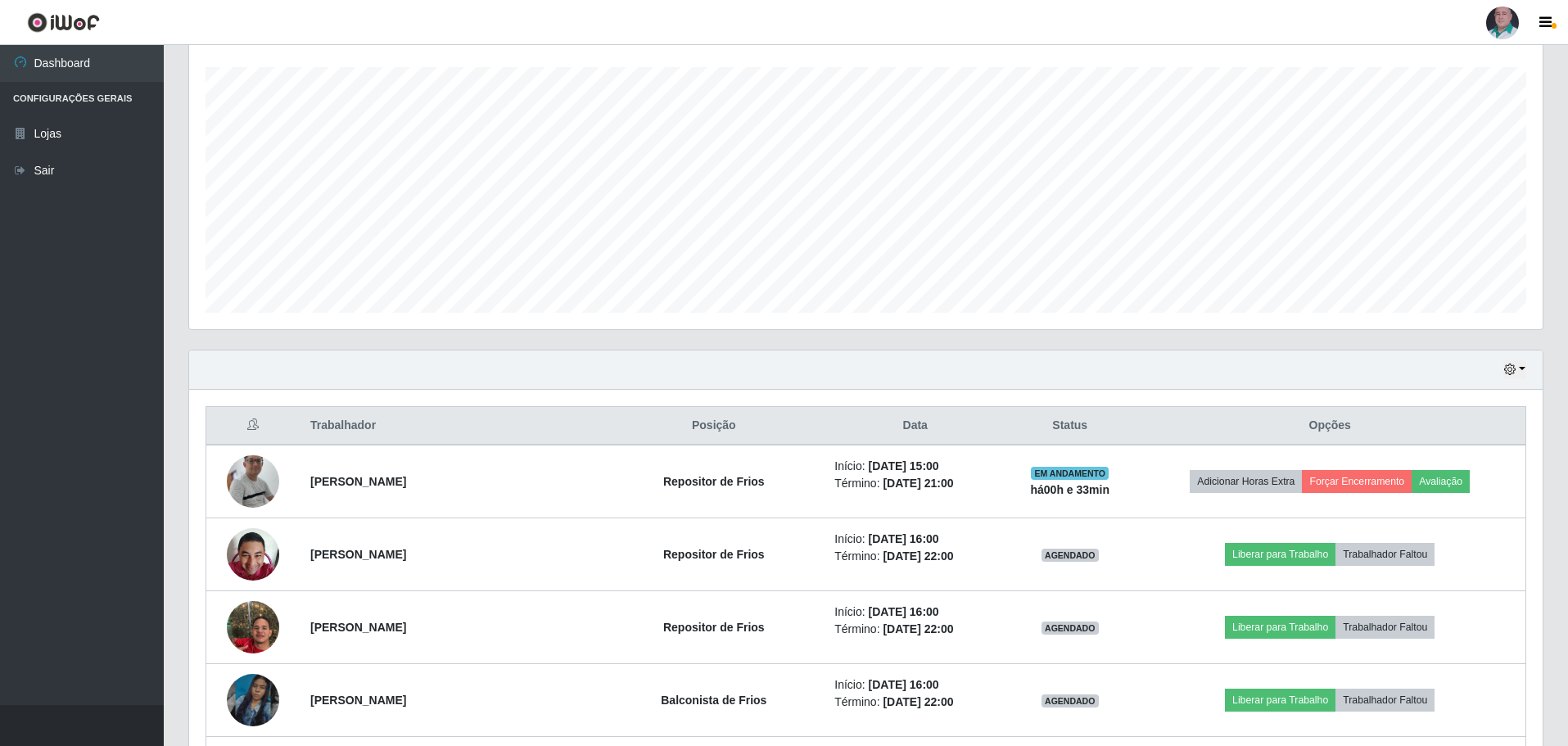
scroll to position [0, 0]
